Goal: Communication & Community: Ask a question

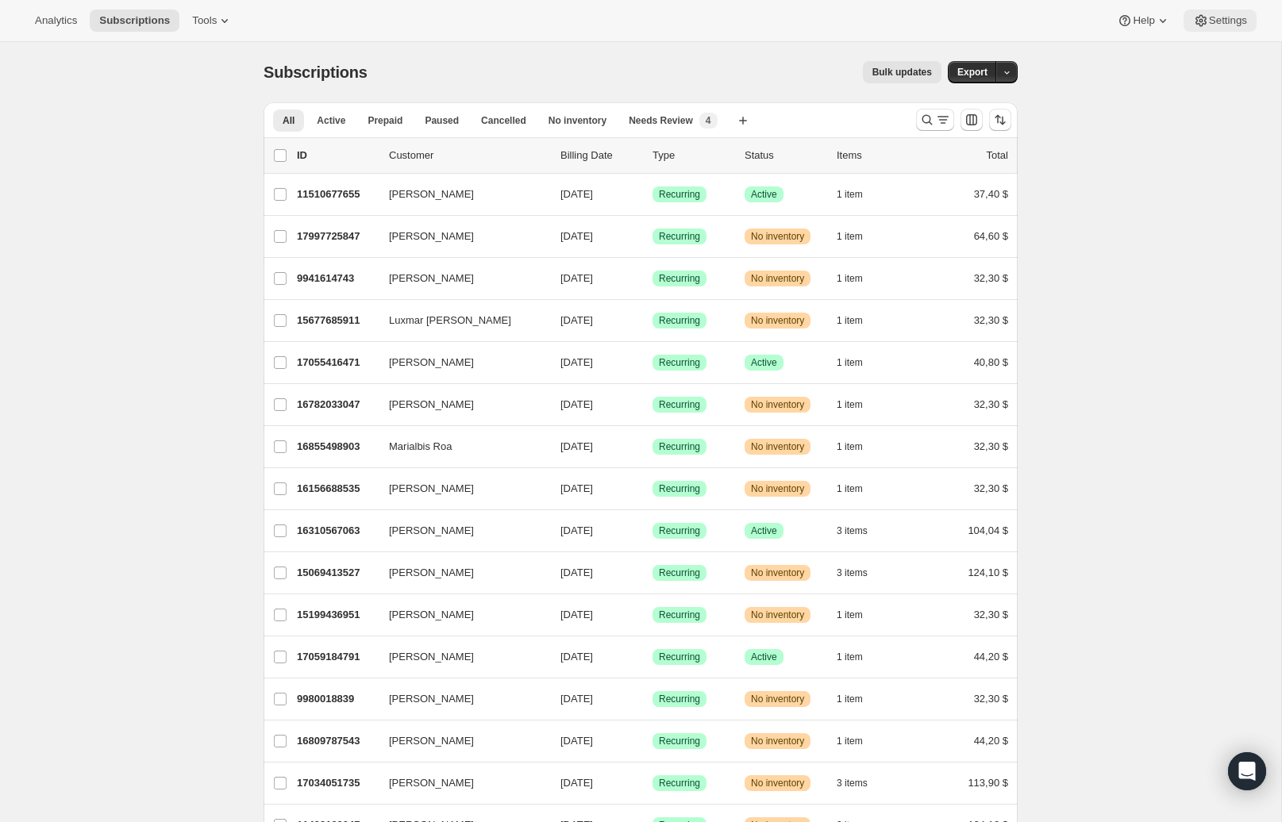
click at [1202, 20] on icon at bounding box center [1201, 21] width 16 height 16
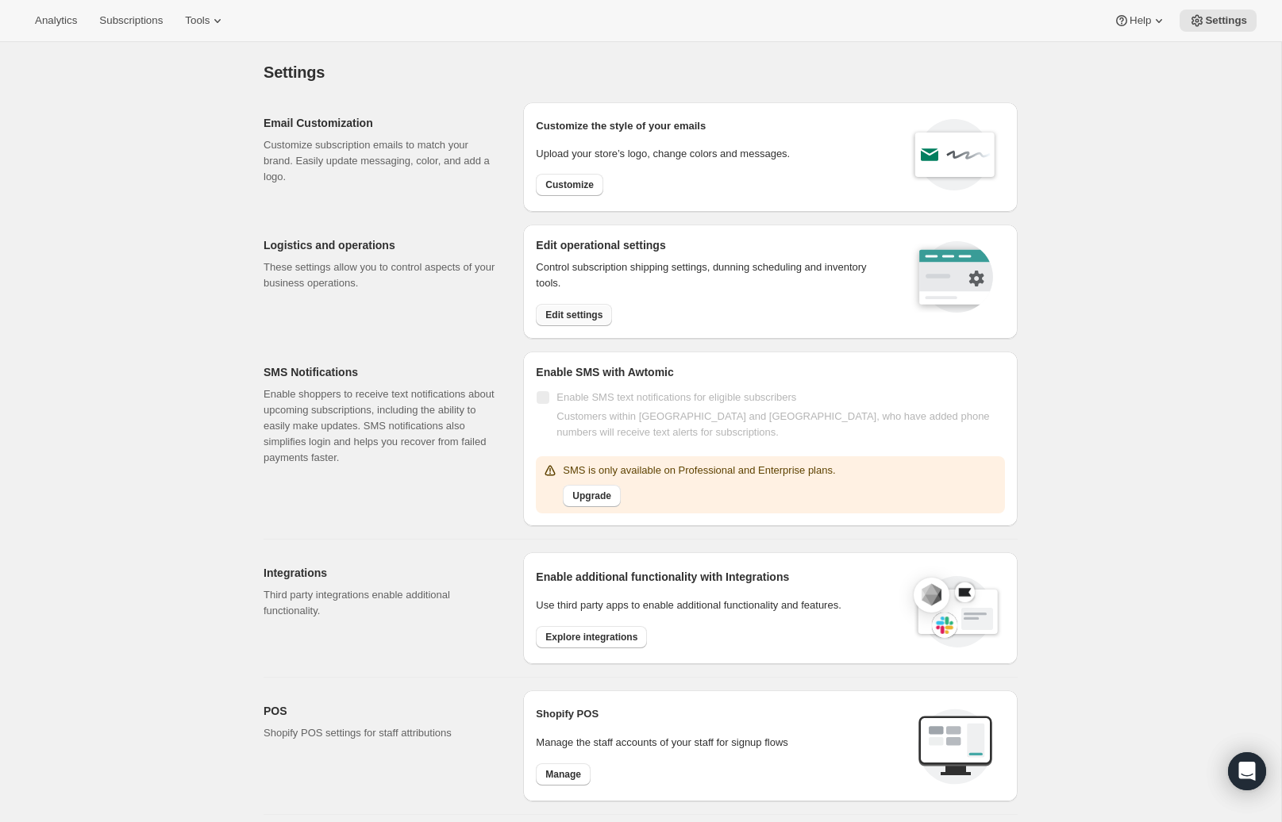
click at [584, 316] on span "Edit settings" at bounding box center [573, 315] width 57 height 13
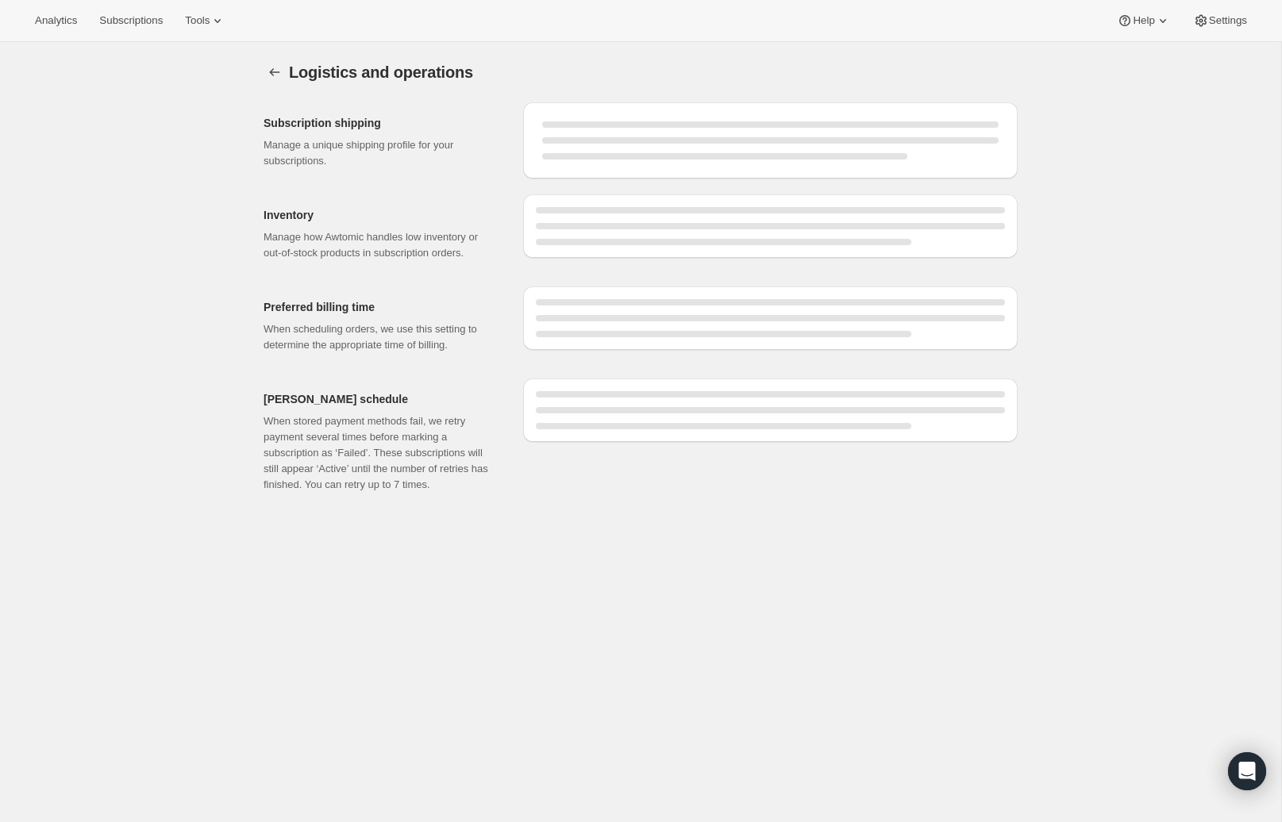
select select "DAY"
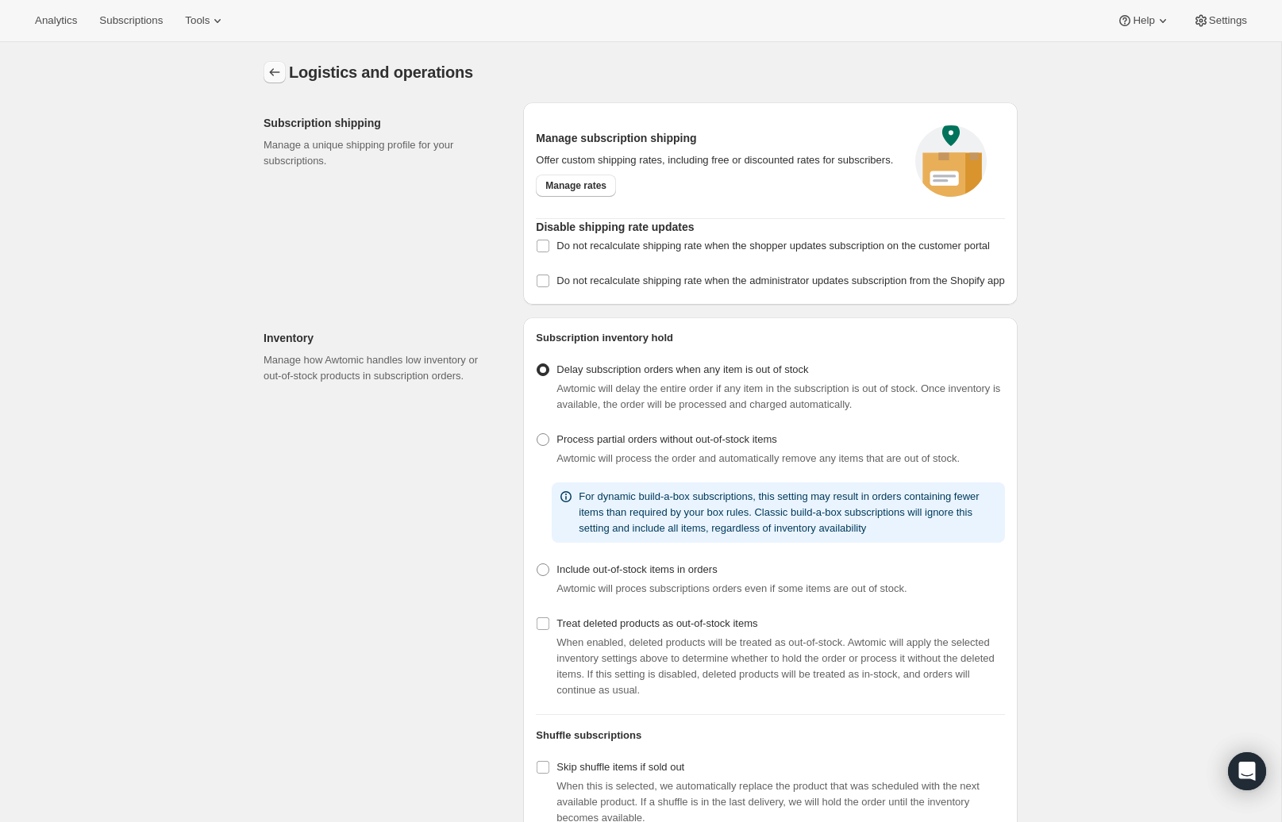
click at [273, 71] on icon "Settings" at bounding box center [275, 72] width 16 height 16
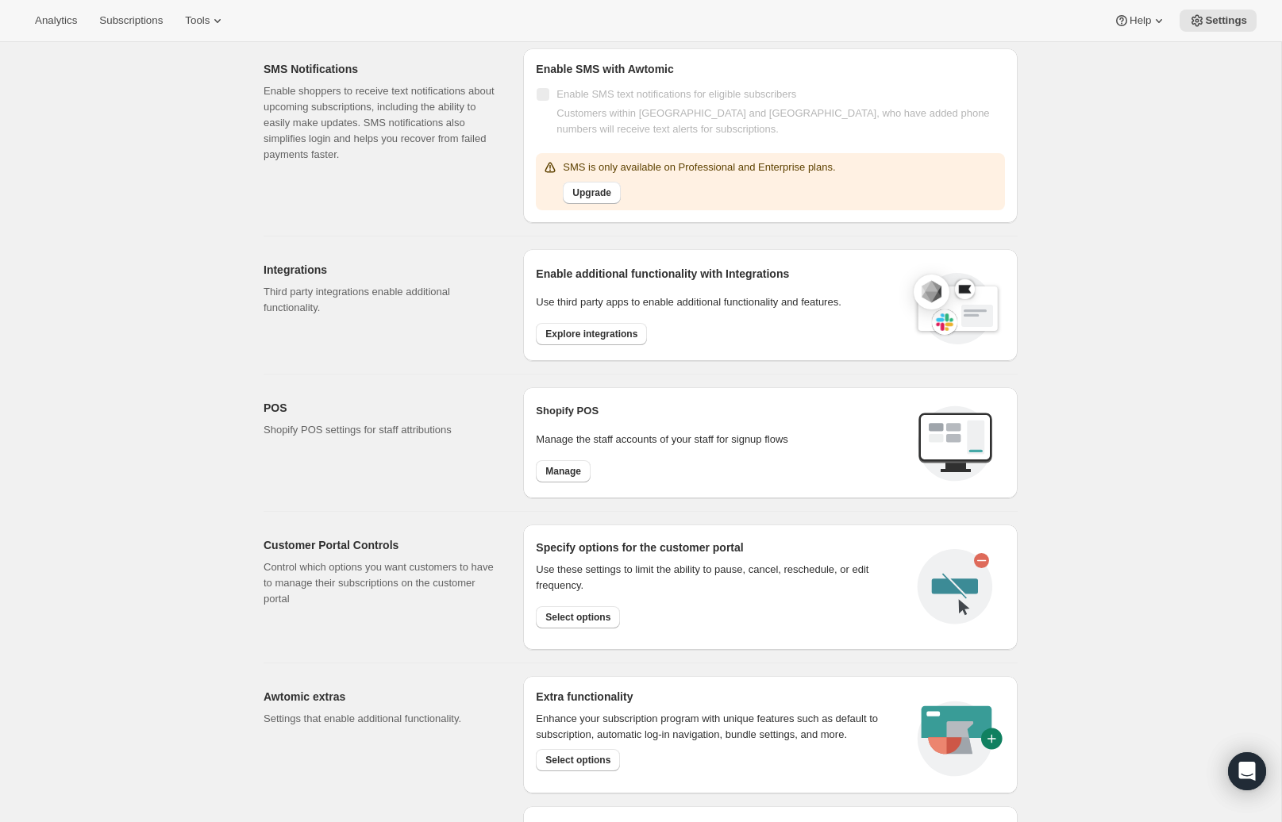
scroll to position [311, 0]
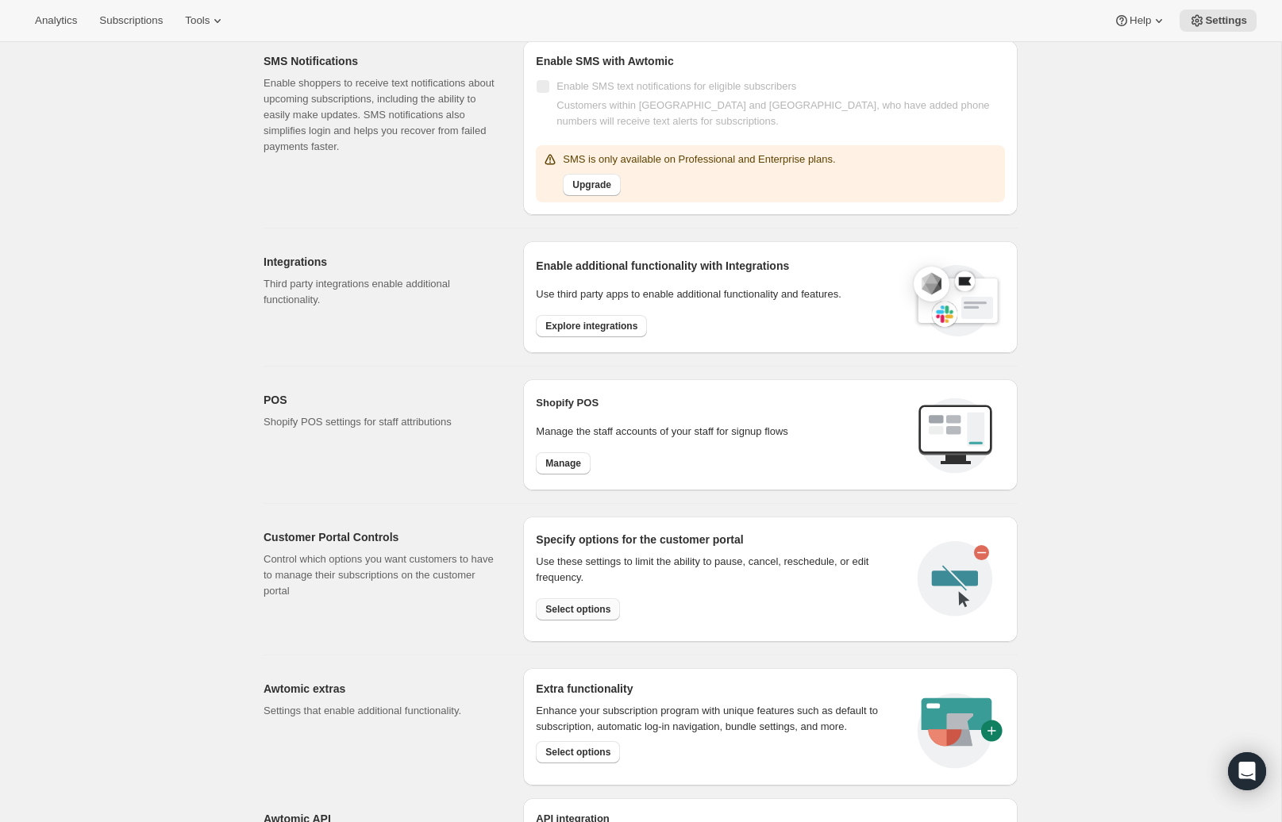
click at [589, 609] on span "Select options" at bounding box center [577, 609] width 65 height 13
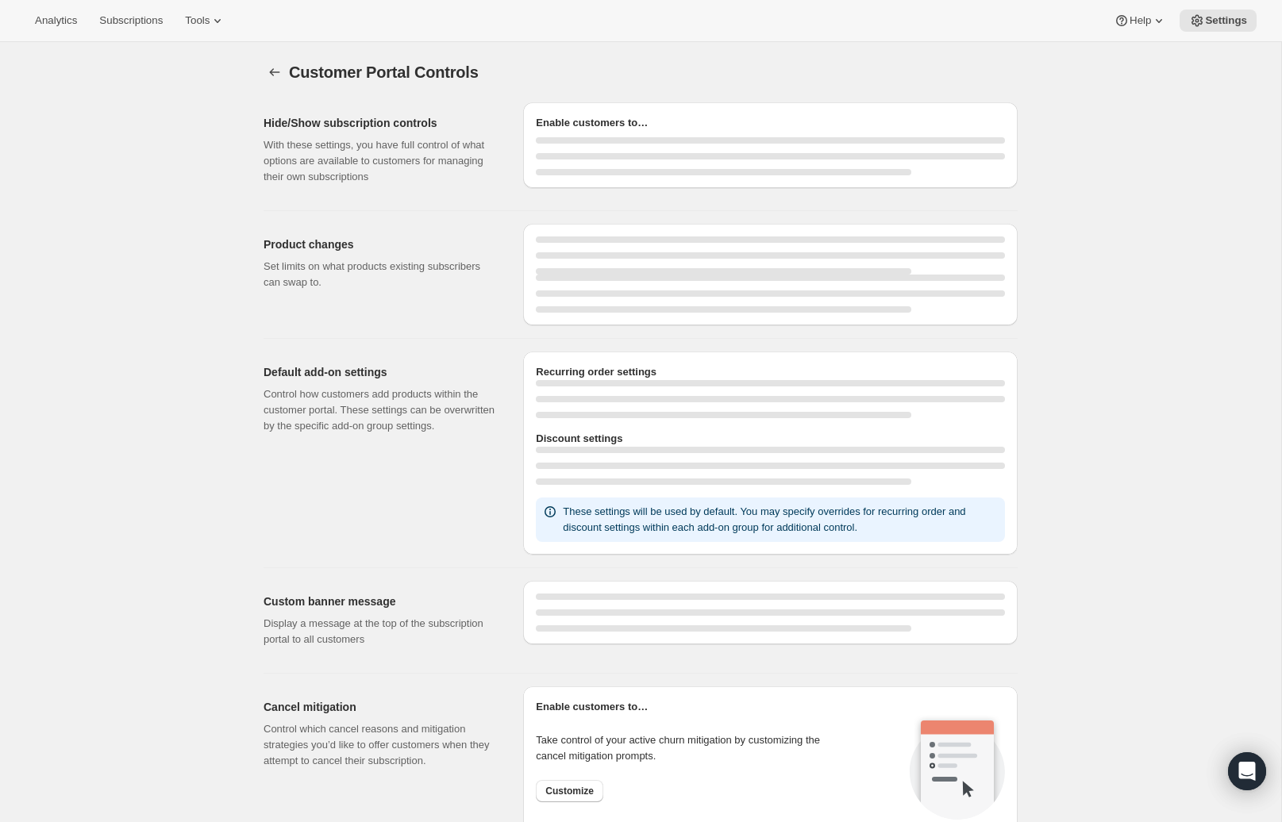
select select "MONTH"
select select "INTERVAL"
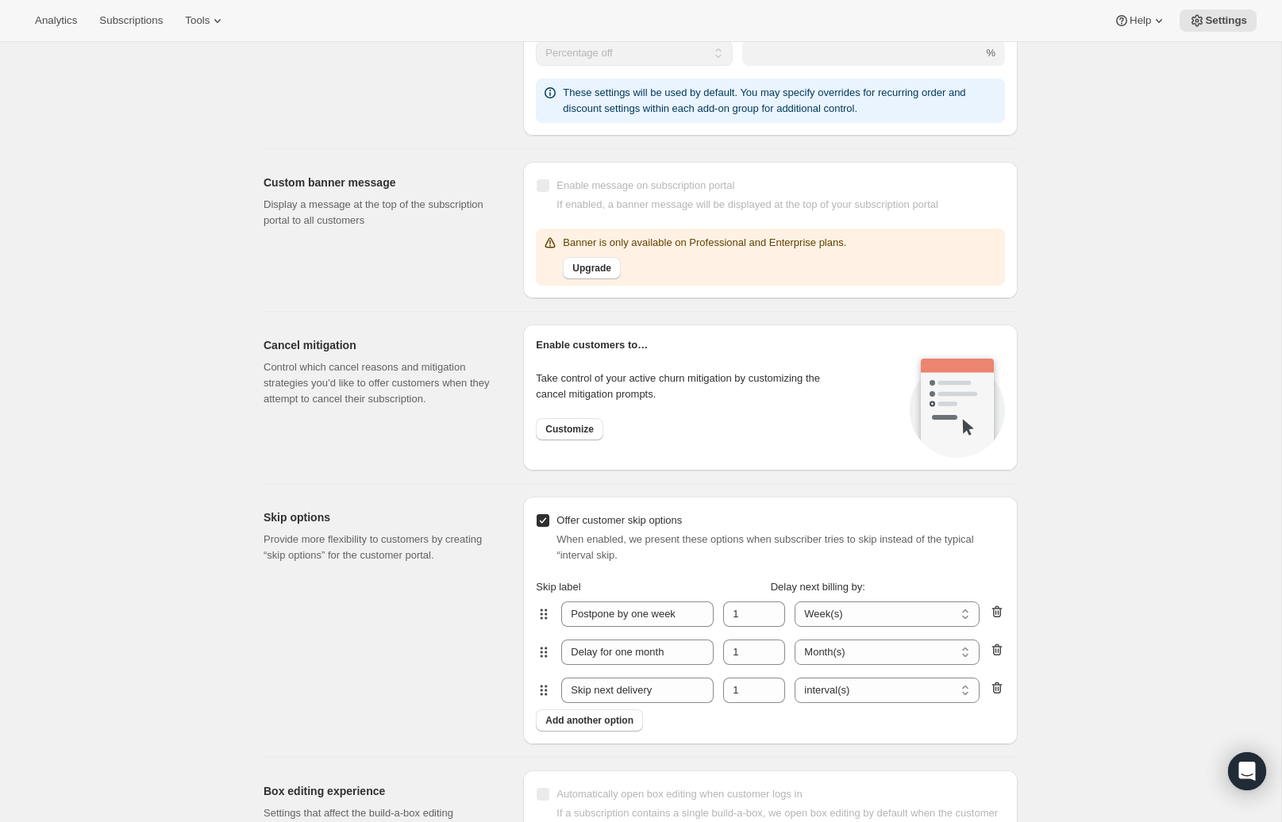
scroll to position [988, 0]
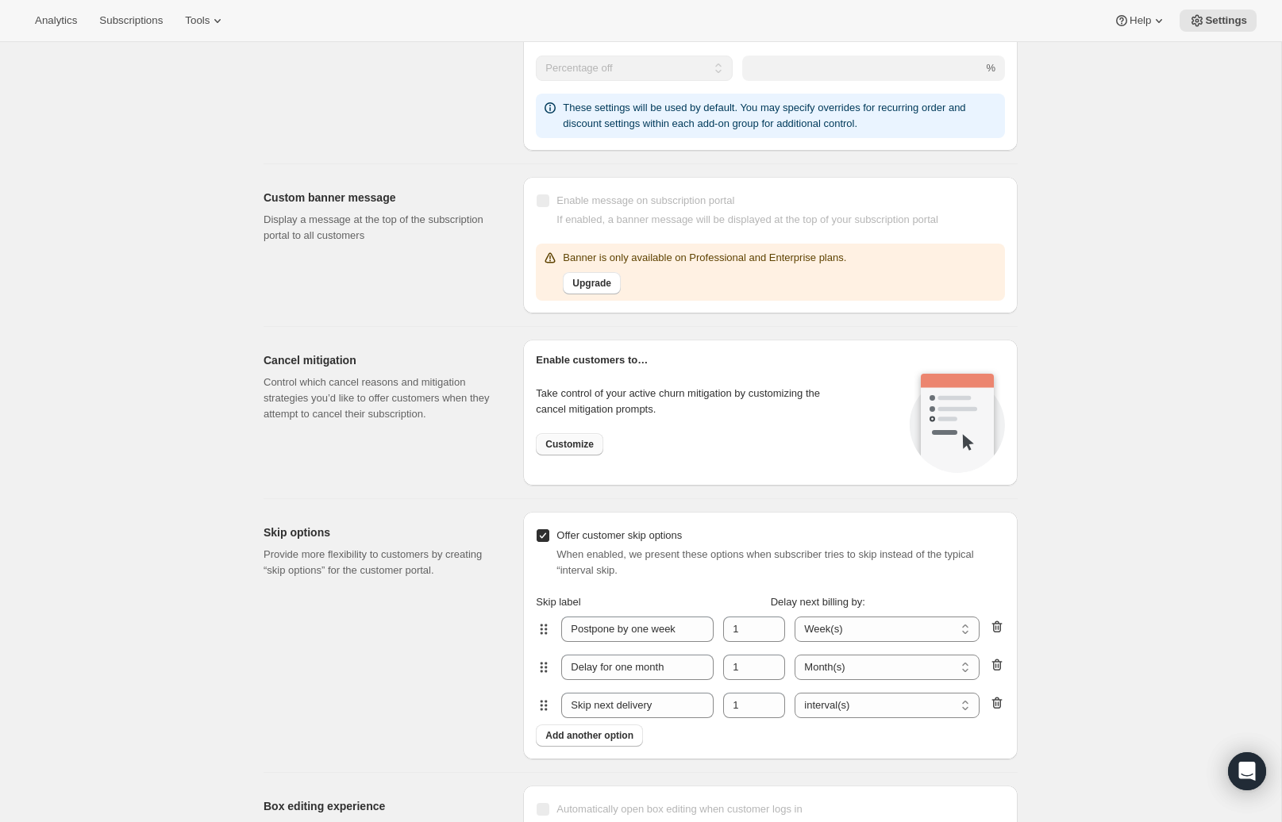
click at [548, 451] on button "Customize" at bounding box center [569, 444] width 67 height 22
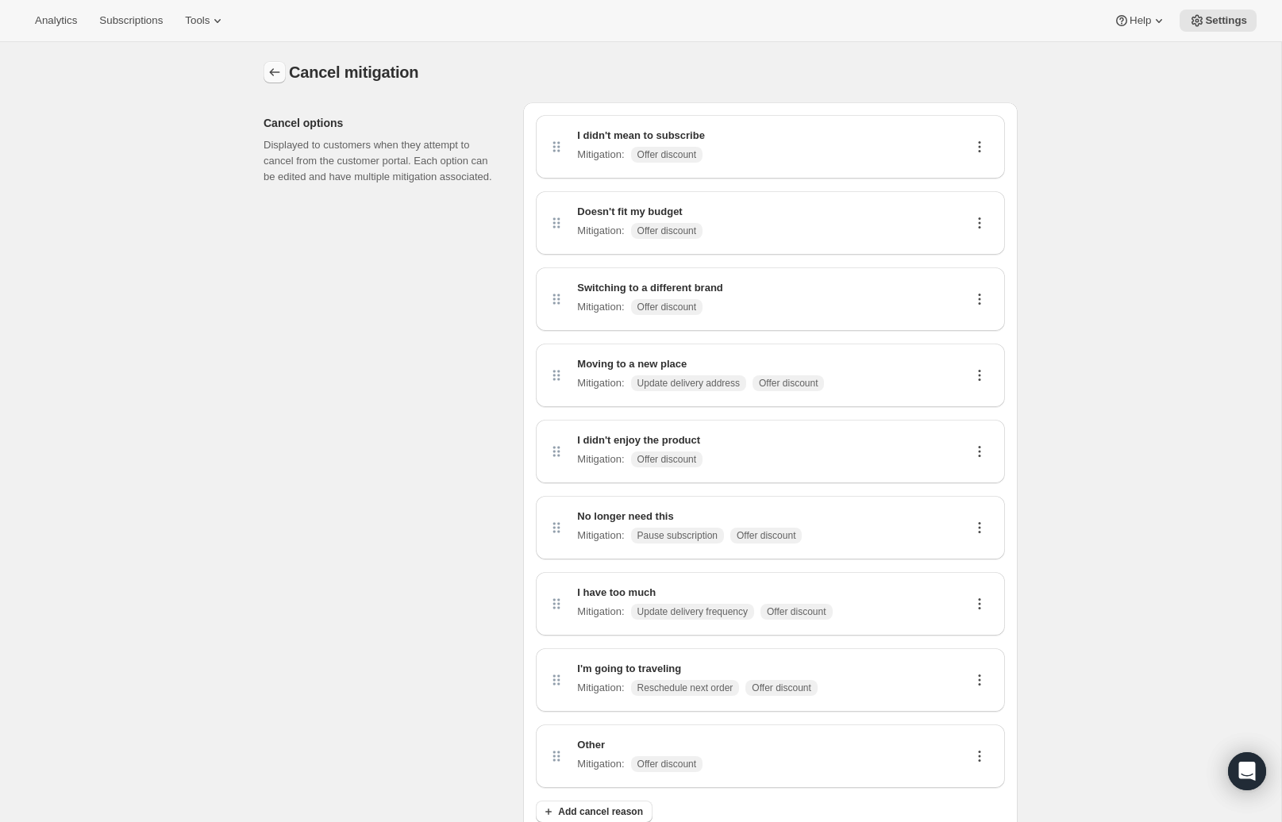
click at [271, 71] on icon "Customer Portal Controls" at bounding box center [275, 72] width 10 height 8
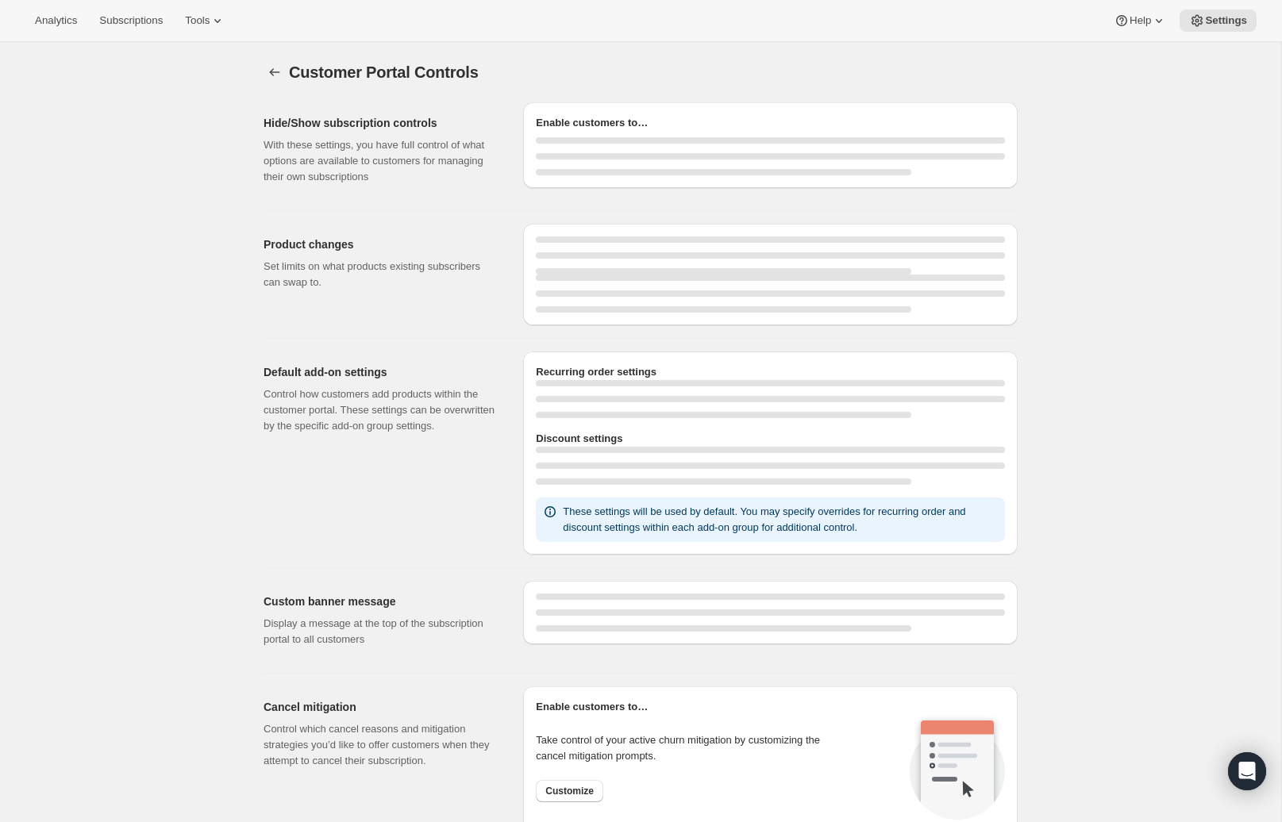
select select "MONTH"
select select "INTERVAL"
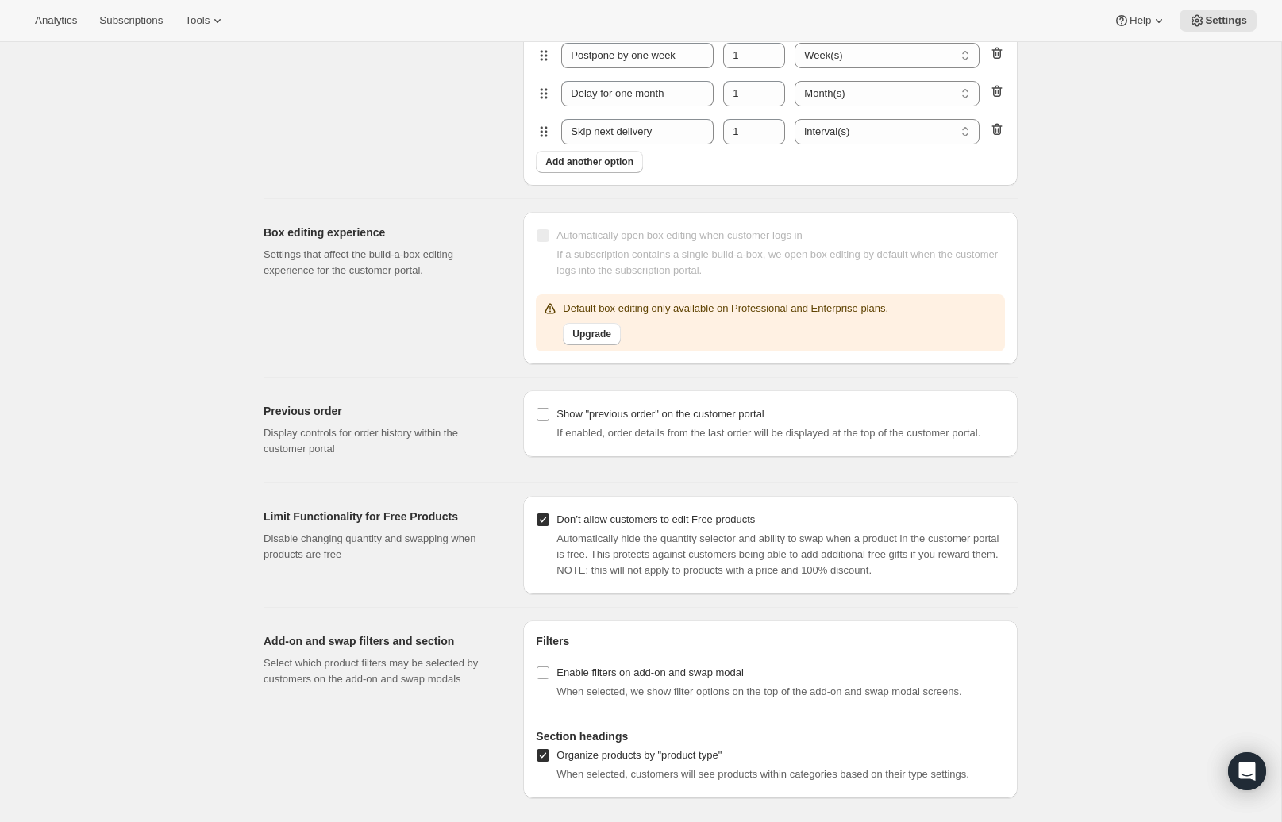
scroll to position [1566, 0]
click at [442, 491] on div "Limit Functionality for Free Products Disable changing quantity and swapping wh…" at bounding box center [634, 537] width 767 height 111
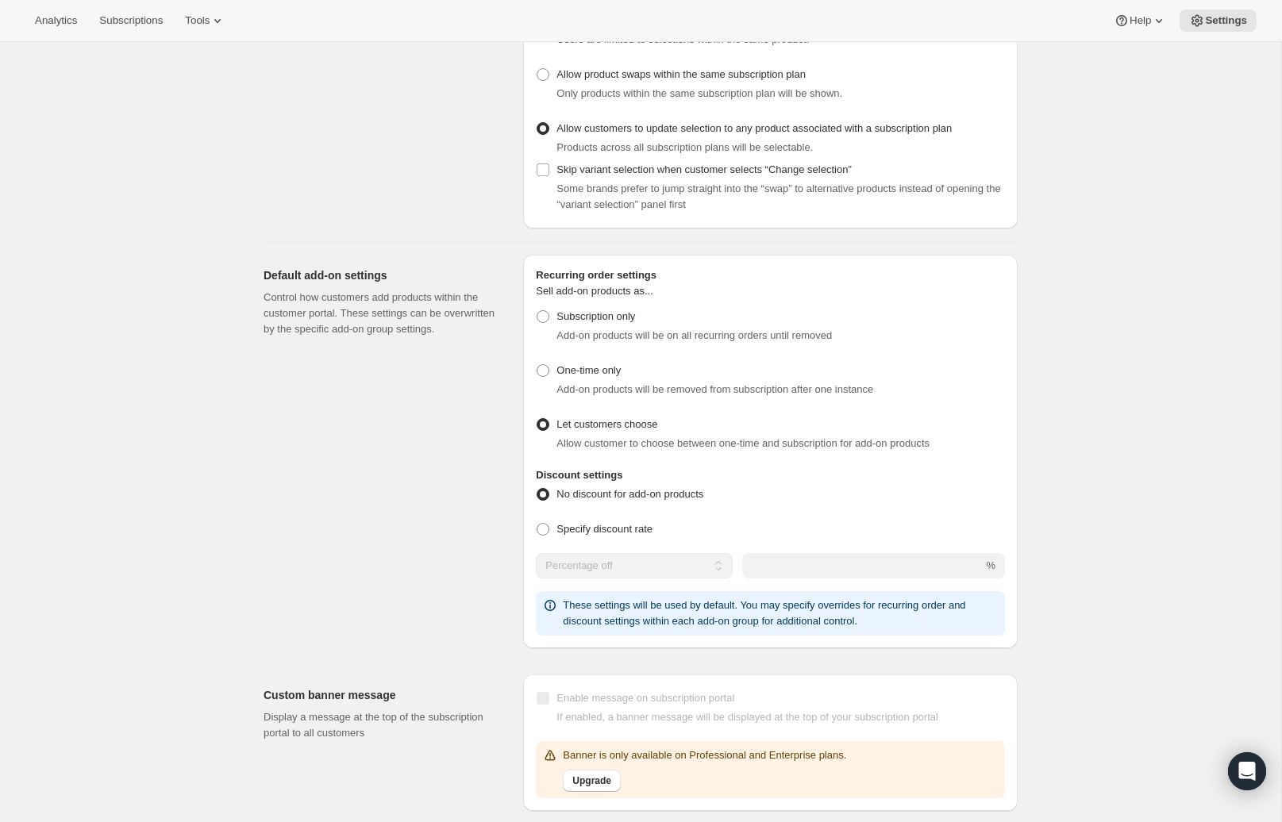
scroll to position [0, 0]
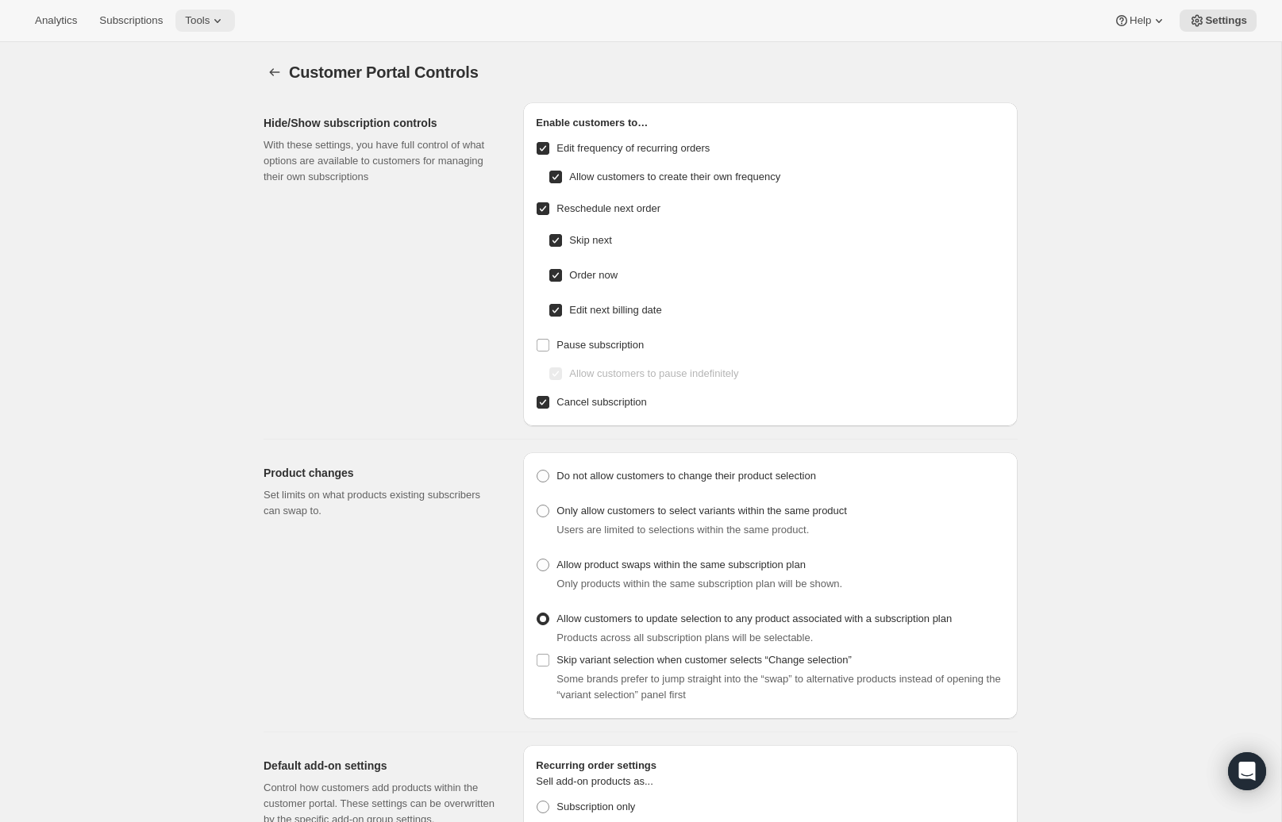
click at [219, 16] on icon at bounding box center [218, 21] width 16 height 16
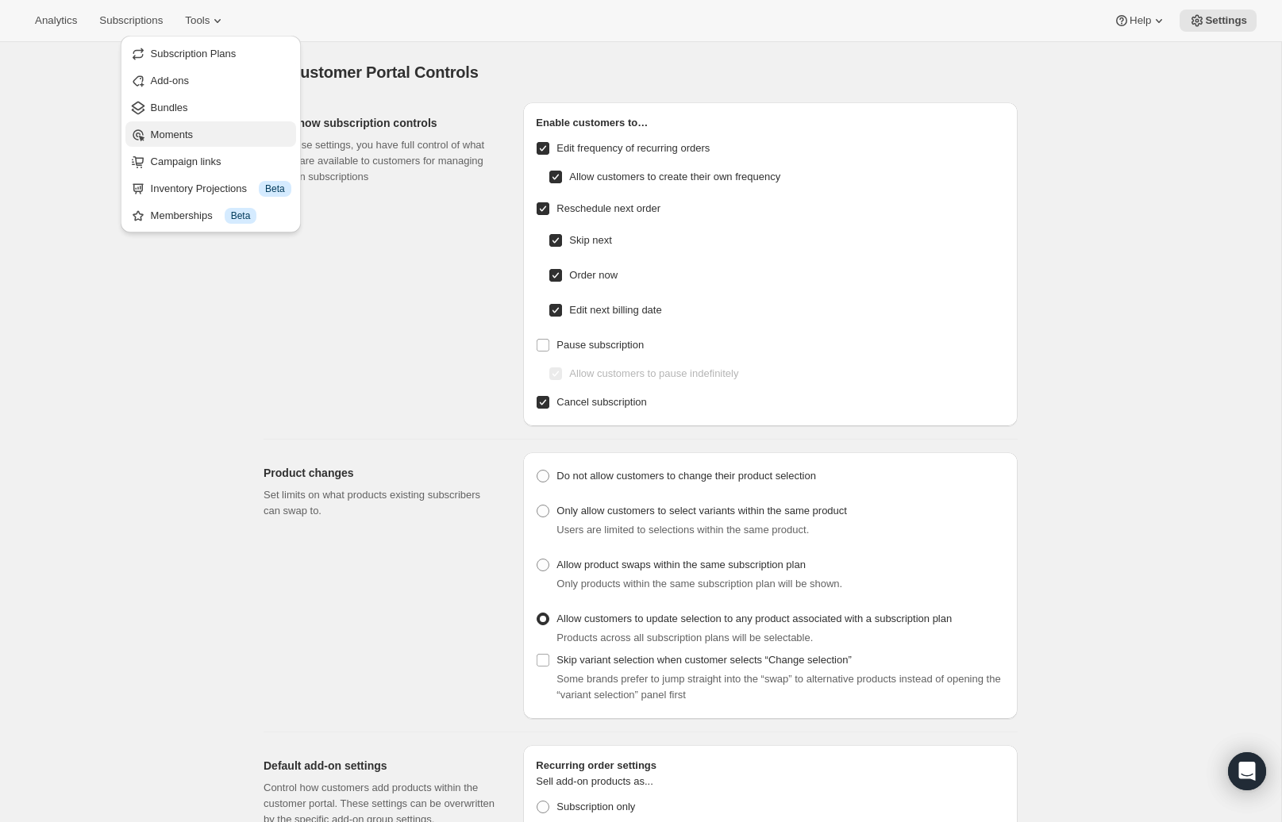
click at [179, 134] on span "Moments" at bounding box center [172, 135] width 42 height 12
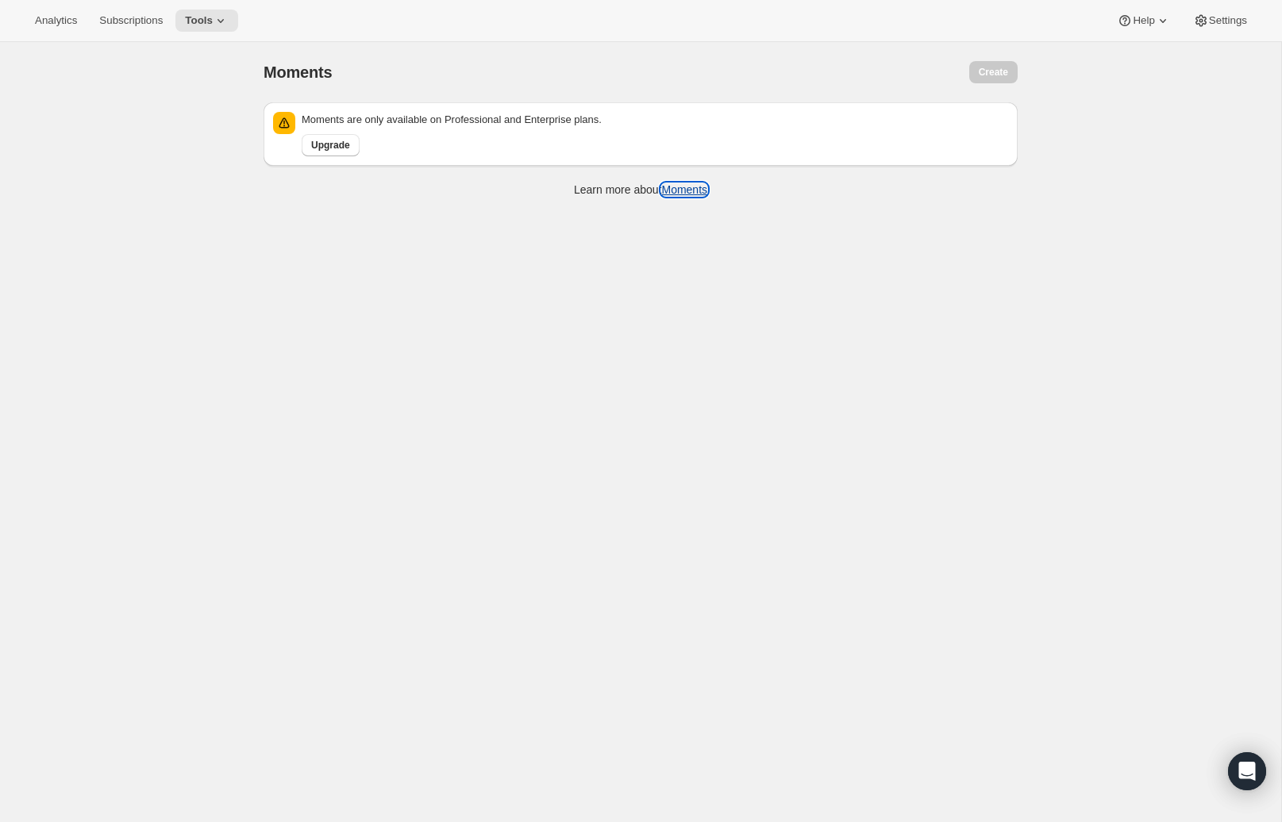
click at [678, 190] on link "Moments" at bounding box center [684, 189] width 46 height 13
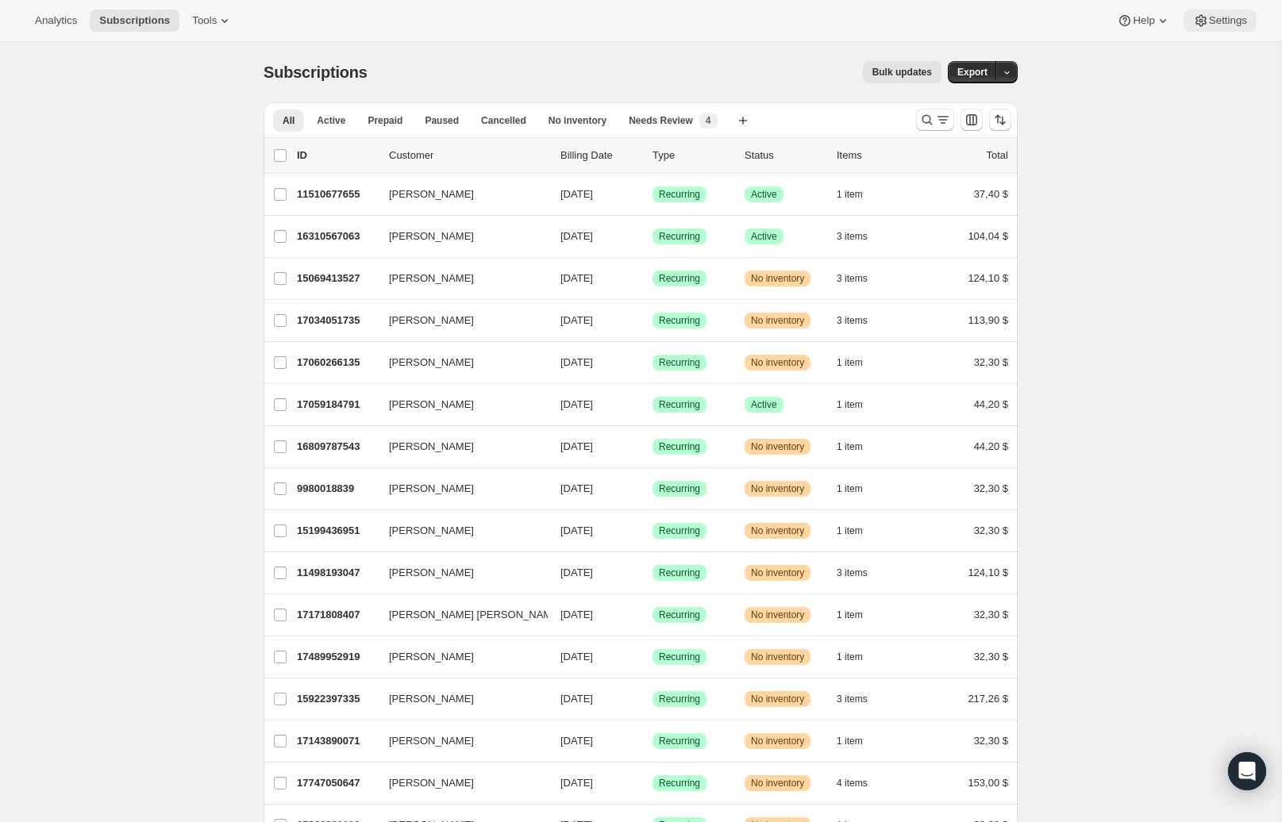
click at [1234, 18] on span "Settings" at bounding box center [1228, 20] width 38 height 13
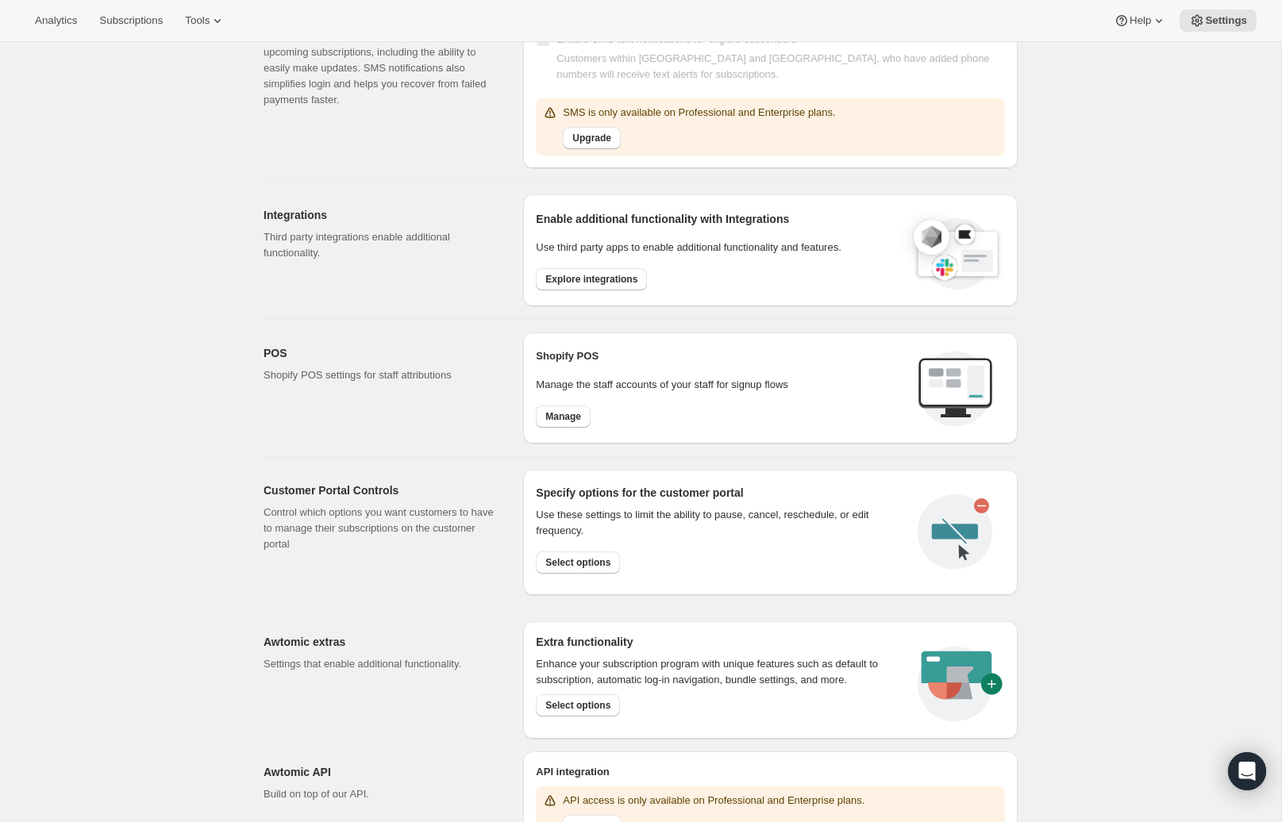
scroll to position [437, 0]
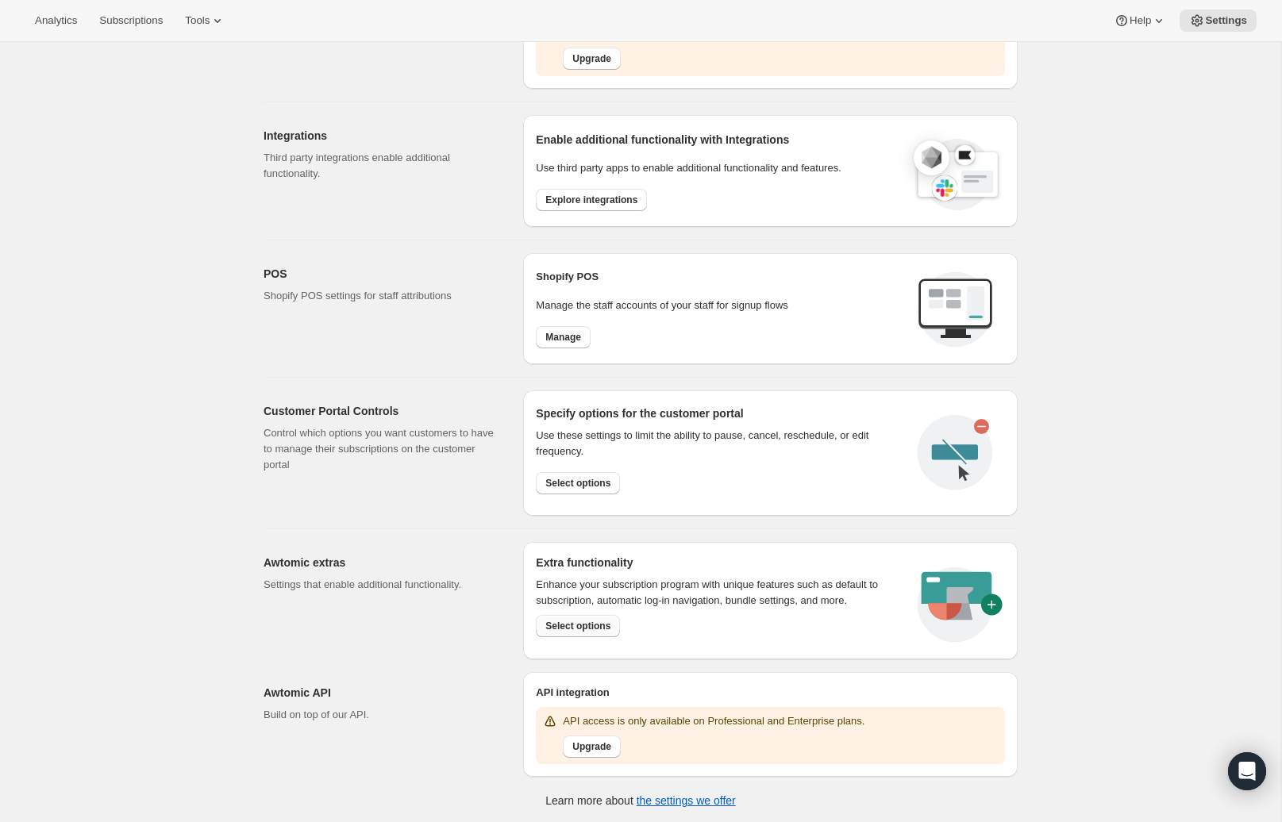
click at [594, 628] on span "Select options" at bounding box center [577, 626] width 65 height 13
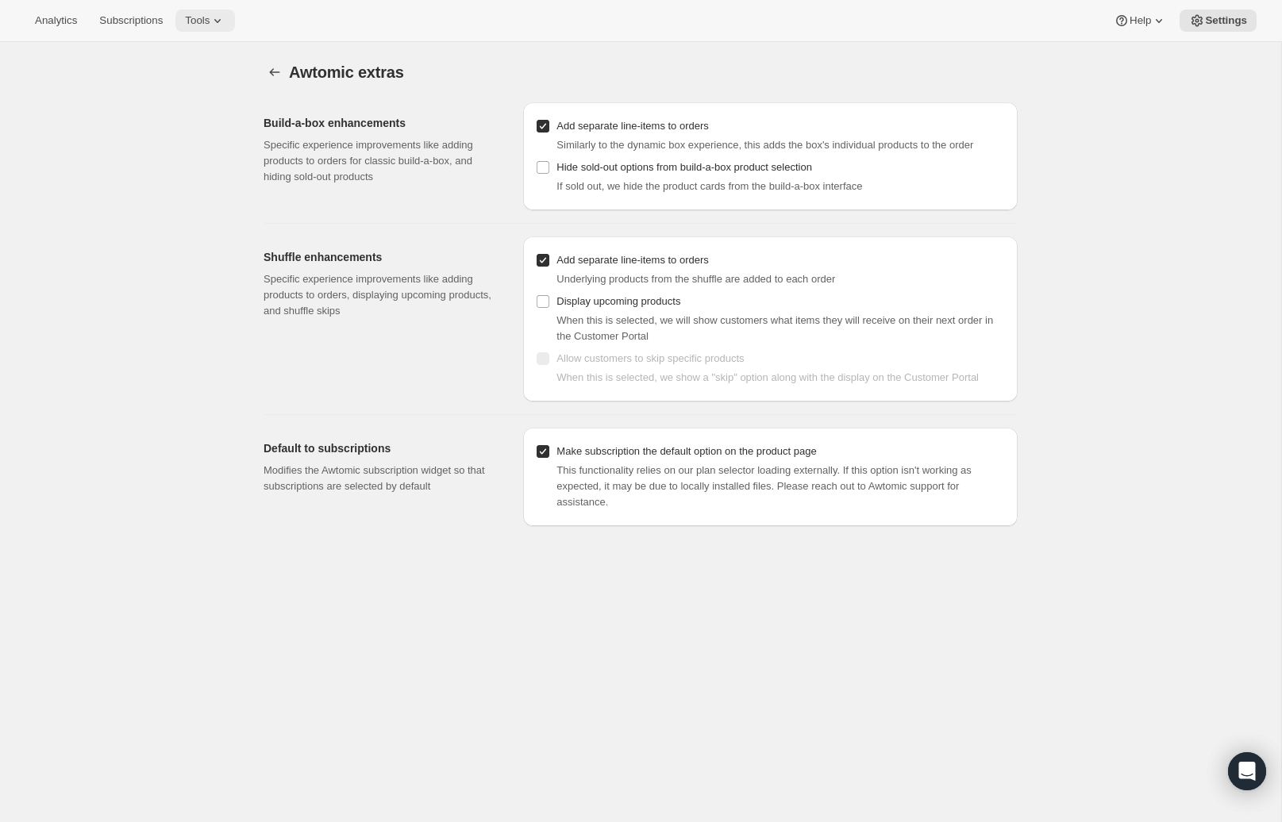
click at [221, 23] on icon at bounding box center [218, 21] width 16 height 16
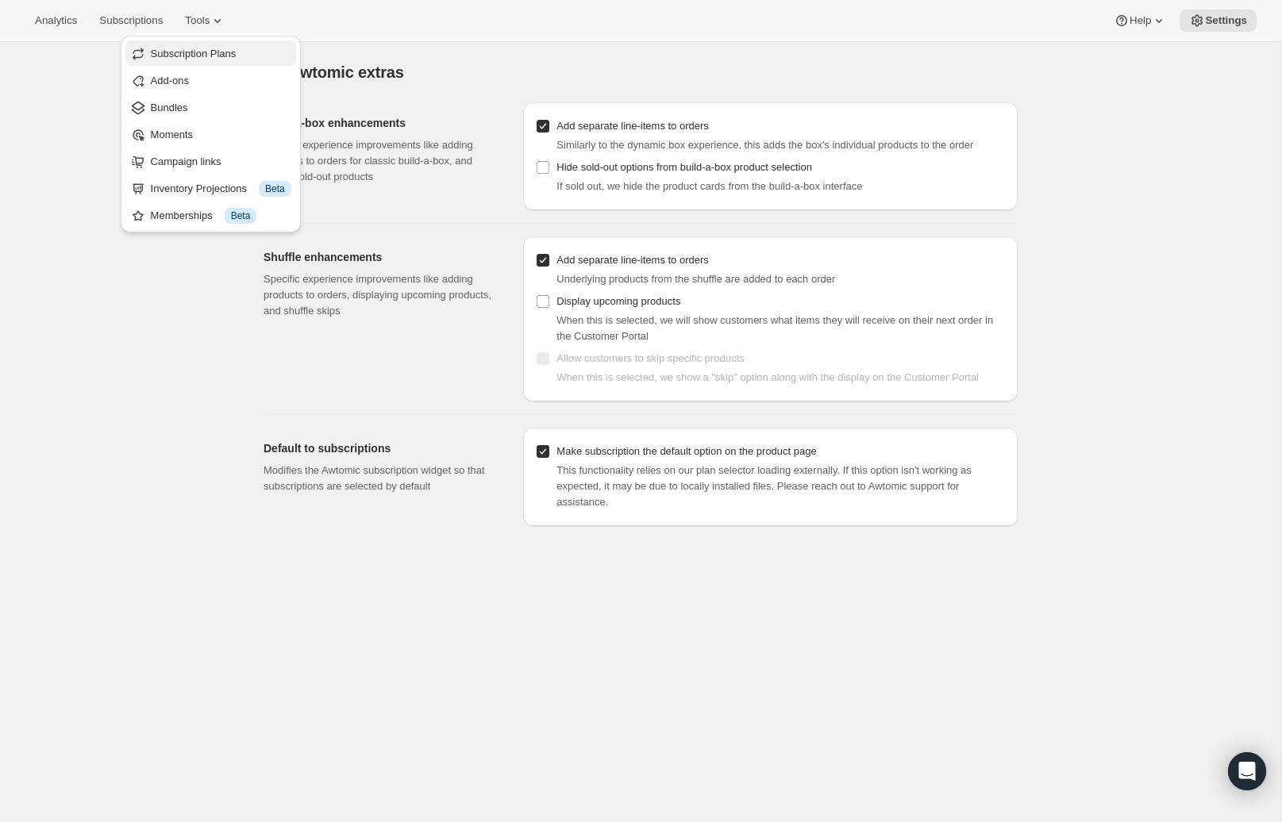
click at [186, 48] on span "Subscription Plans" at bounding box center [194, 54] width 86 height 12
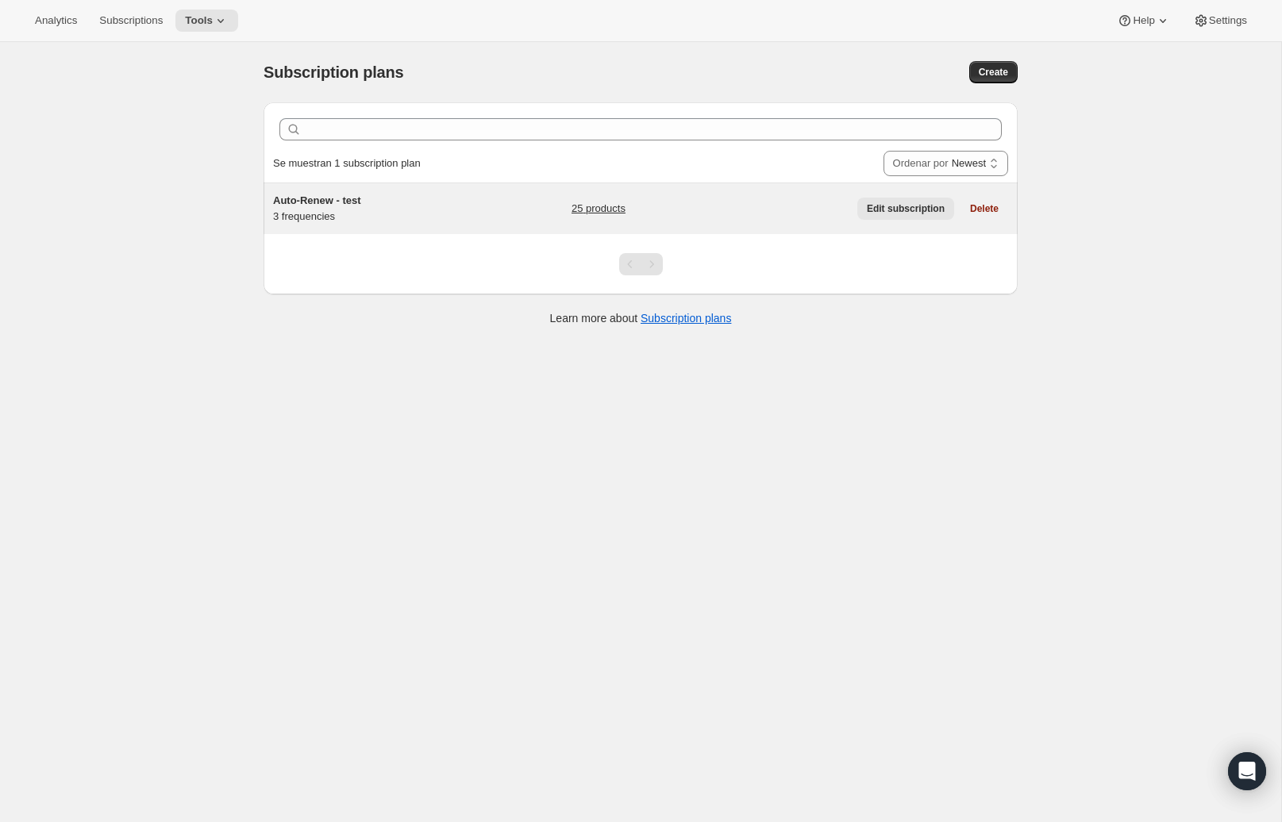
click at [904, 210] on span "Edit subscription" at bounding box center [906, 208] width 78 height 13
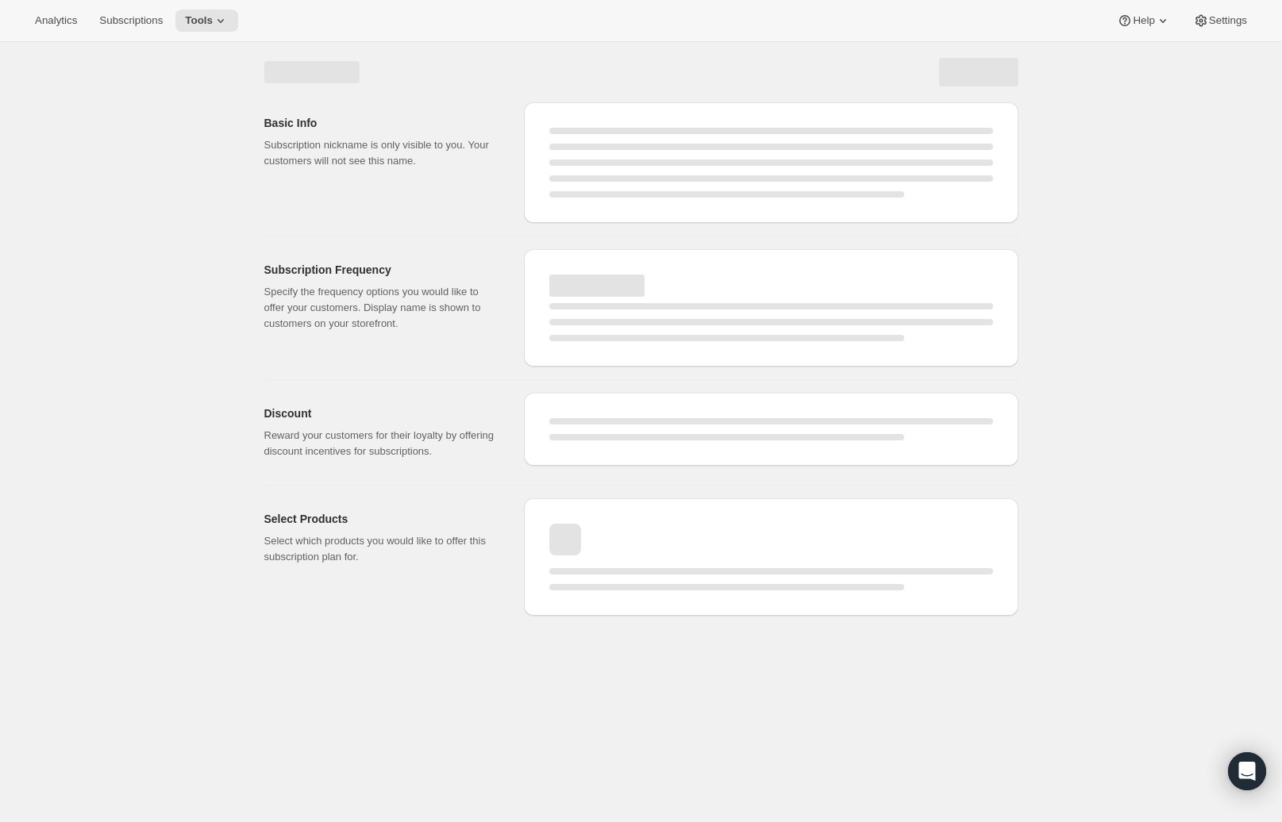
select select "WEEK"
select select "MONTH"
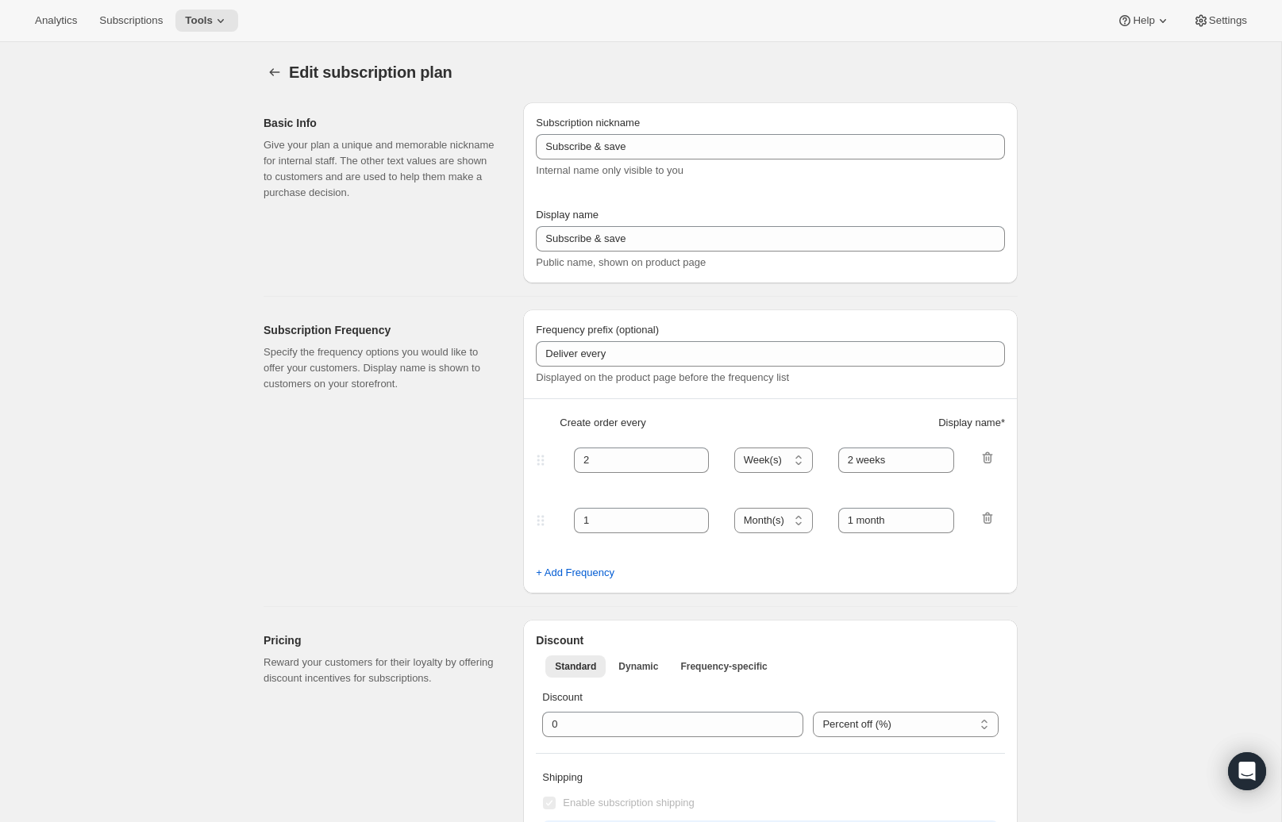
type input "Auto-Renew - test"
type input "Auto-Renew"
type input "Every"
type input "1"
select select "MONTH"
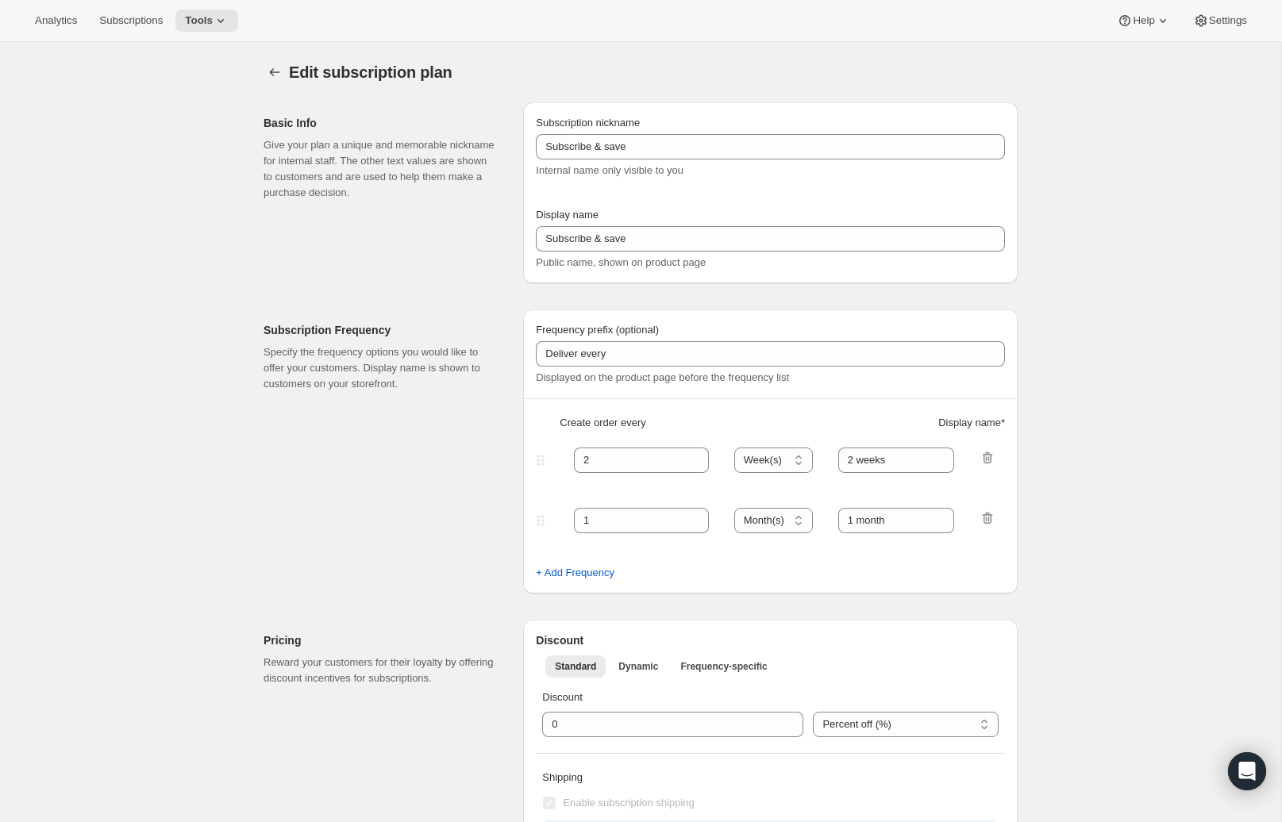
type input "month"
type input "2"
type input "2 months (most popular)"
type input "15"
select select "MONTH"
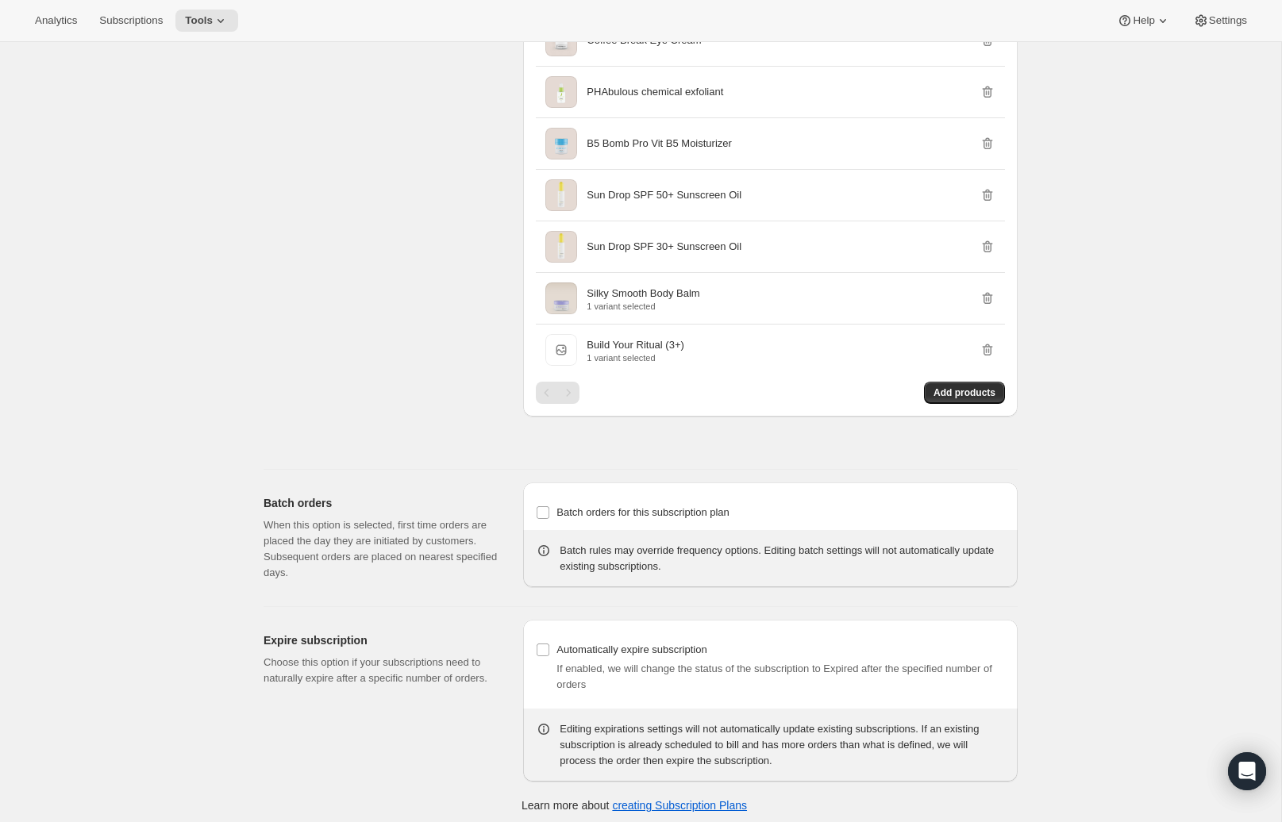
scroll to position [1623, 0]
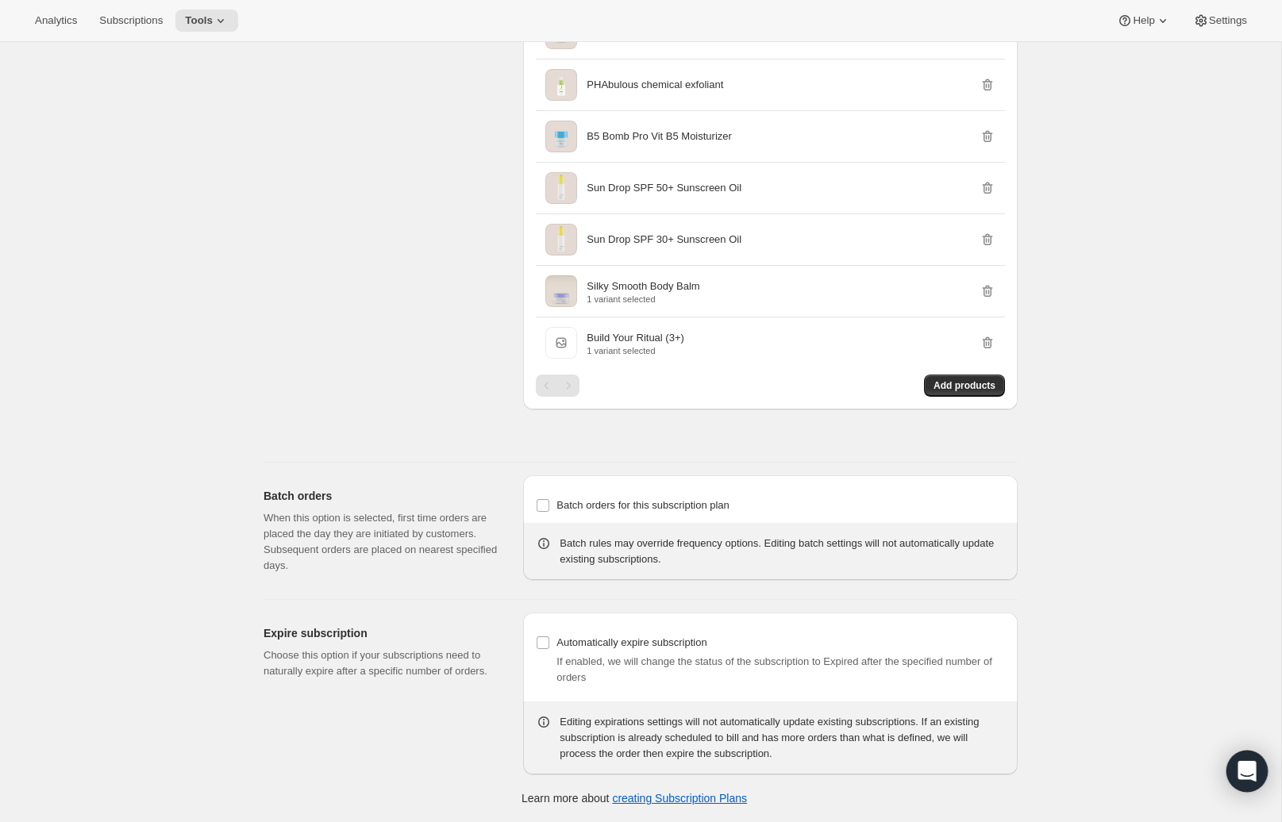
click at [1250, 778] on icon "Open Intercom Messenger" at bounding box center [1246, 771] width 18 height 21
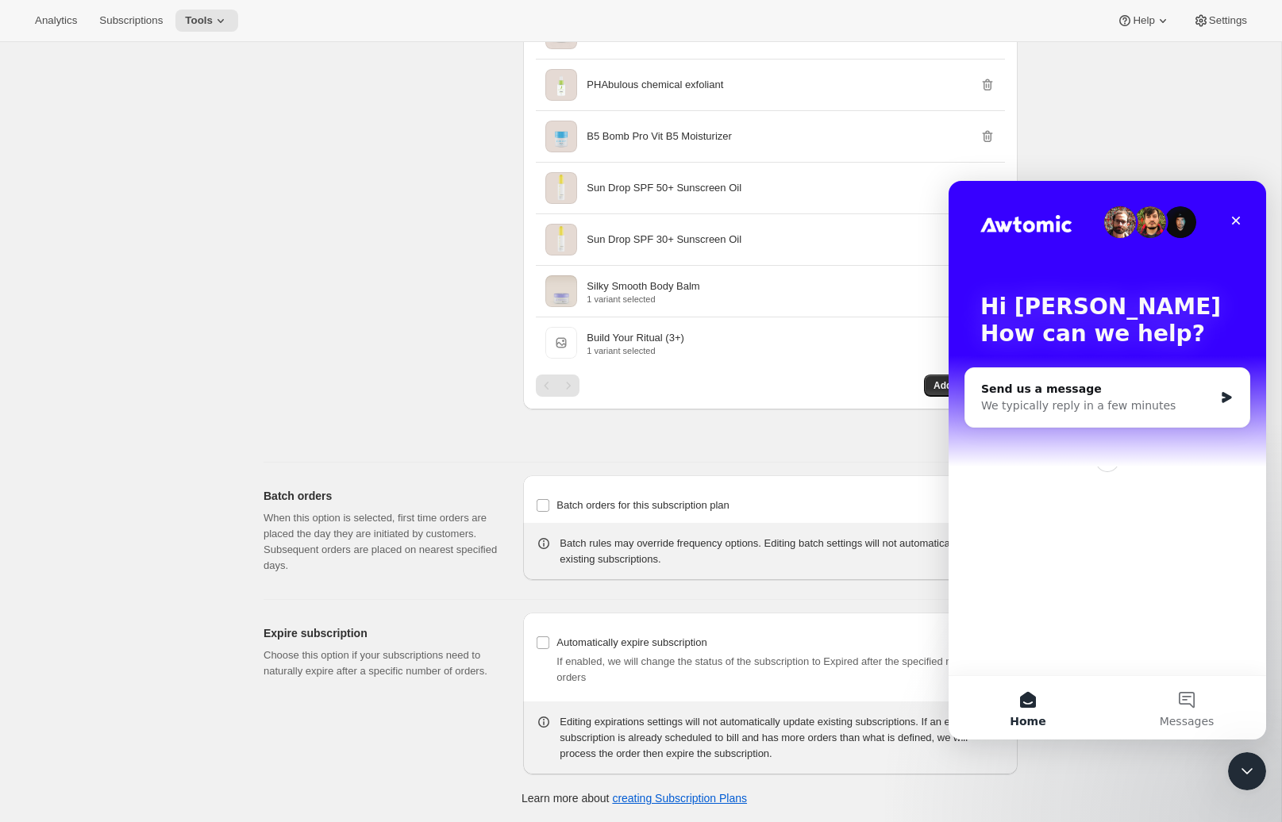
scroll to position [0, 0]
click at [1191, 703] on button "Messages" at bounding box center [1186, 707] width 159 height 63
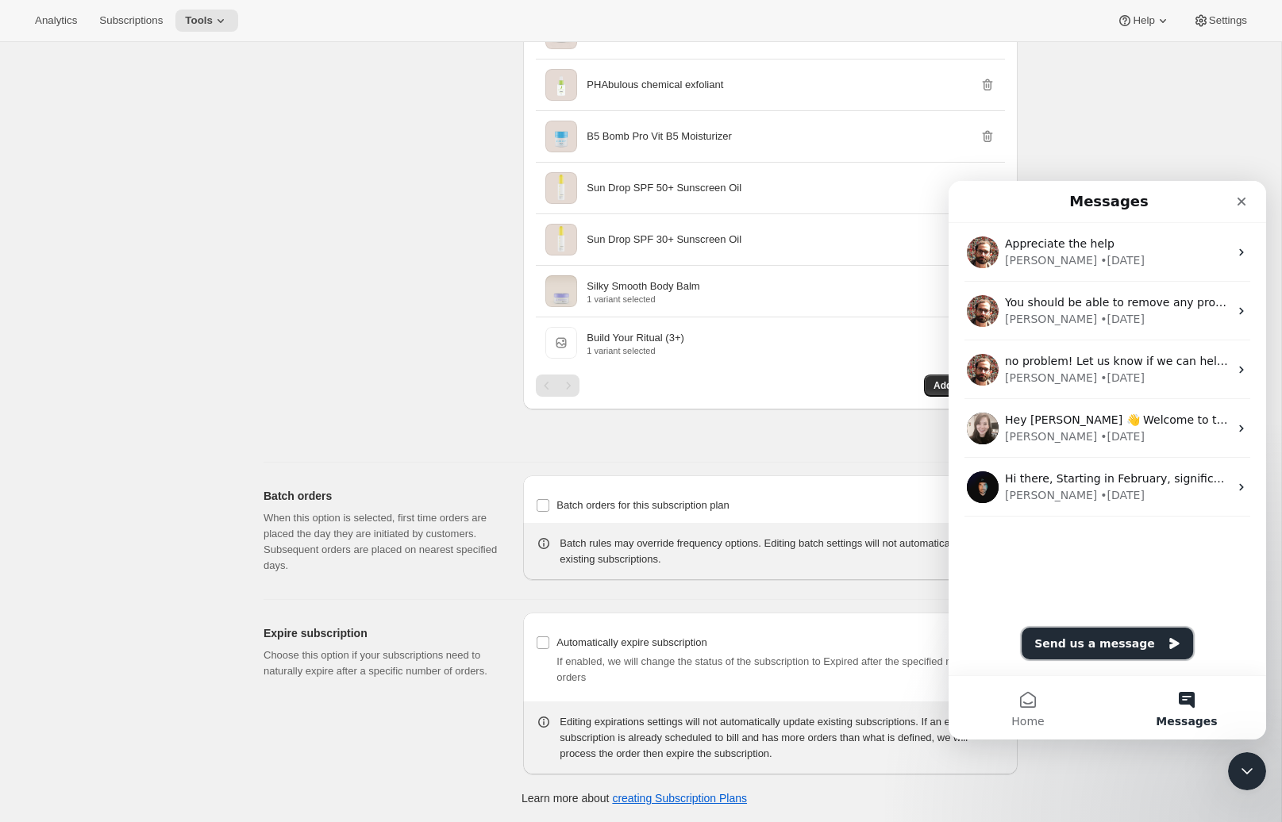
click at [1098, 647] on button "Send us a message" at bounding box center [1106, 644] width 171 height 32
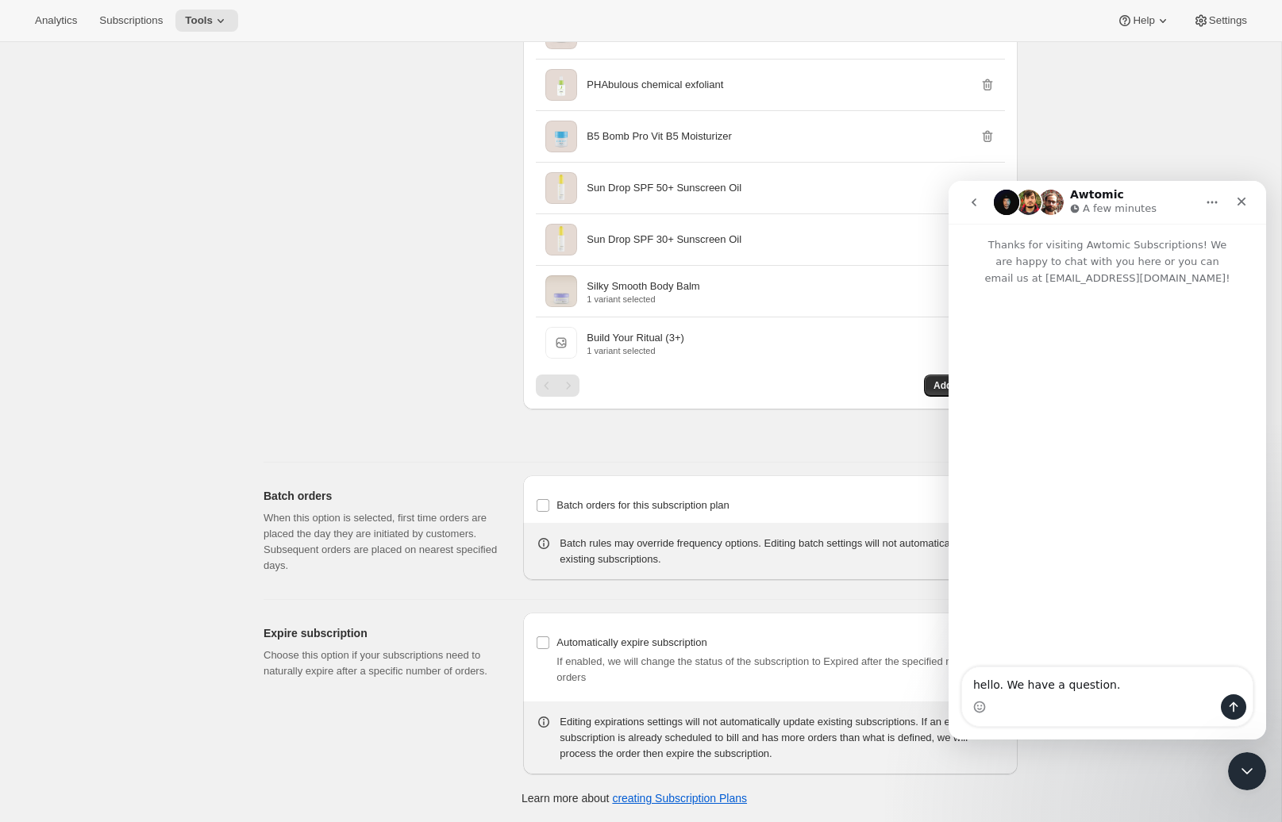
click at [1115, 686] on textarea "hello. We have a question." at bounding box center [1107, 680] width 290 height 27
click at [1133, 684] on textarea "hello. We have a question." at bounding box center [1107, 680] width 290 height 27
paste textarea "Can we set a minimum duration for subscriptions?"
type textarea "hello. We have a question: Can we set a minimum duration for subscriptions?"
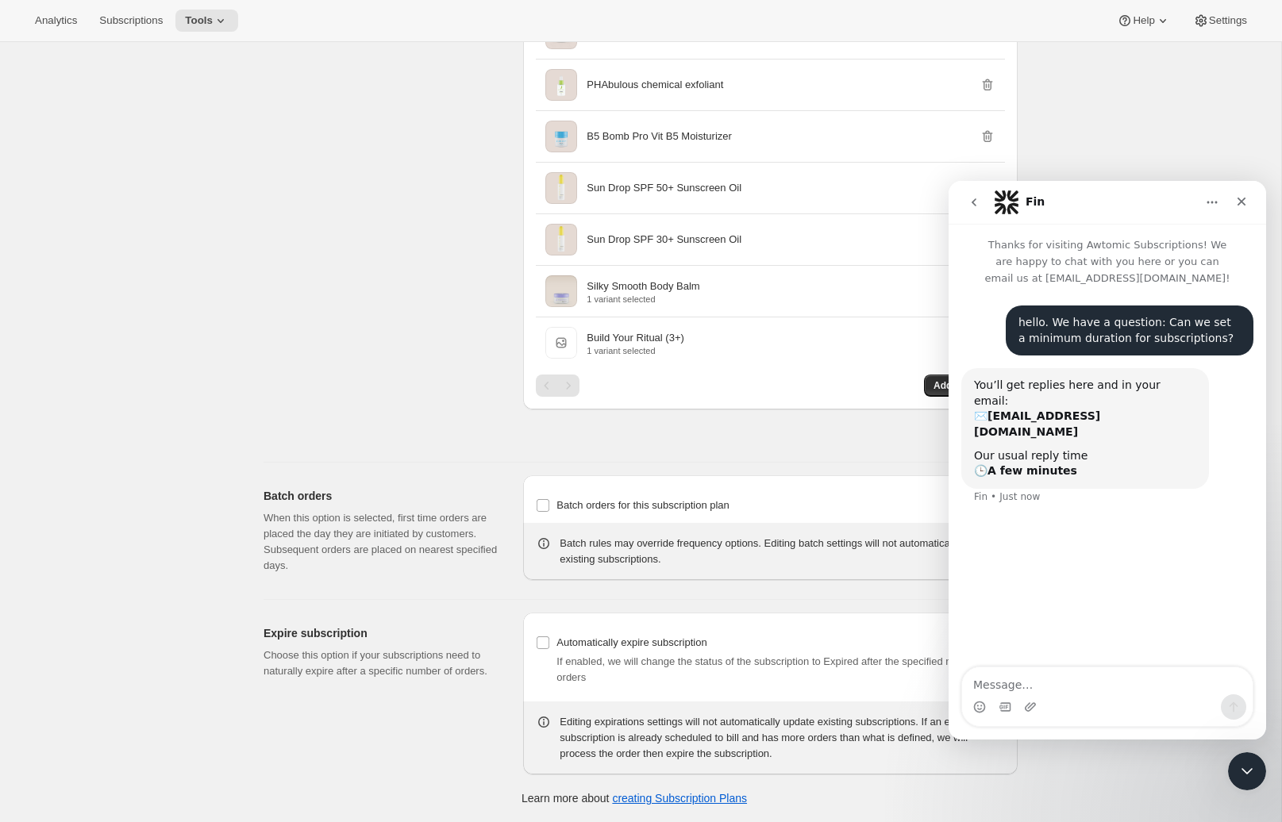
click at [1047, 698] on div "Intercom messenger" at bounding box center [1107, 706] width 290 height 25
click at [1065, 693] on textarea "Message…" at bounding box center [1107, 680] width 290 height 27
type textarea "p"
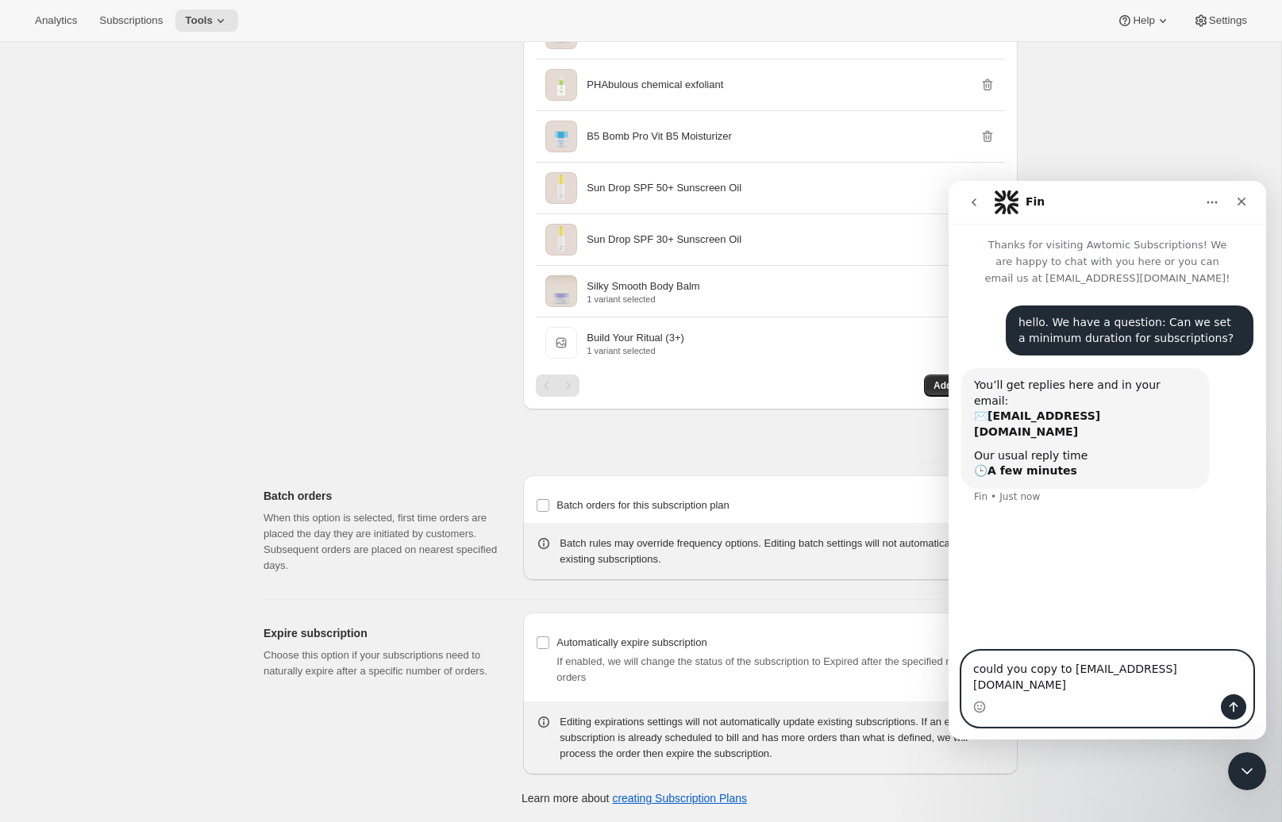
type textarea "could you copy to fsalazar@tresdiseno.com?"
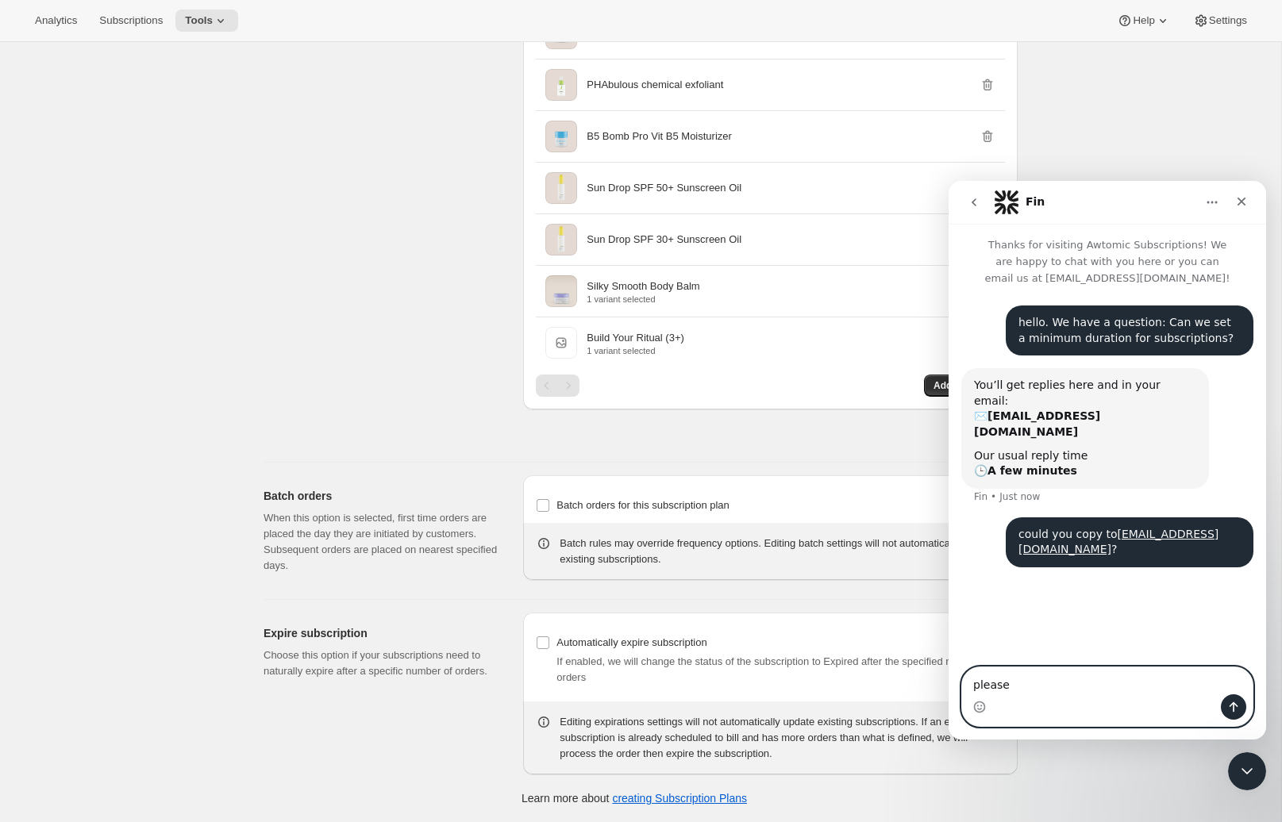
type textarea "please."
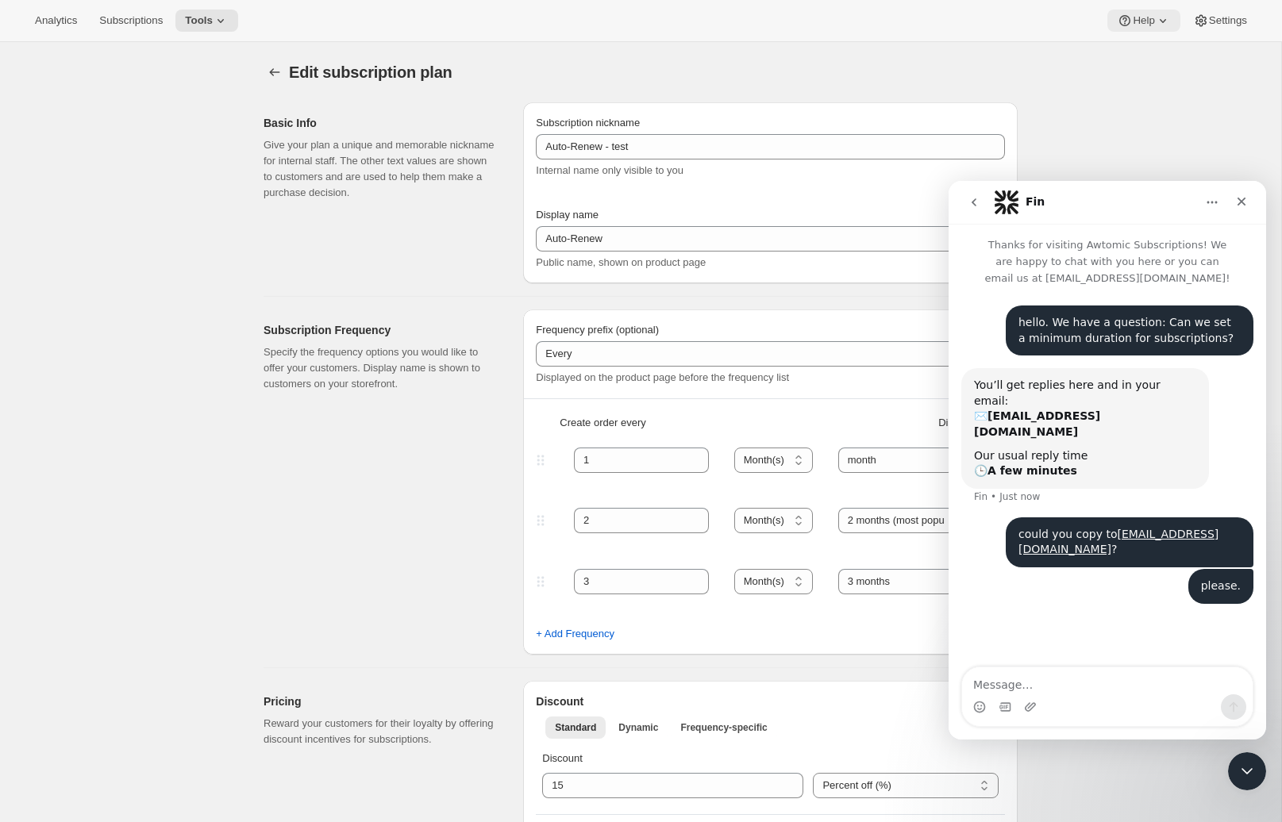
click at [1136, 20] on span "Help" at bounding box center [1142, 20] width 21 height 13
click at [1132, 73] on span "Help Center" at bounding box center [1138, 81] width 55 height 16
